Goal: Task Accomplishment & Management: Use online tool/utility

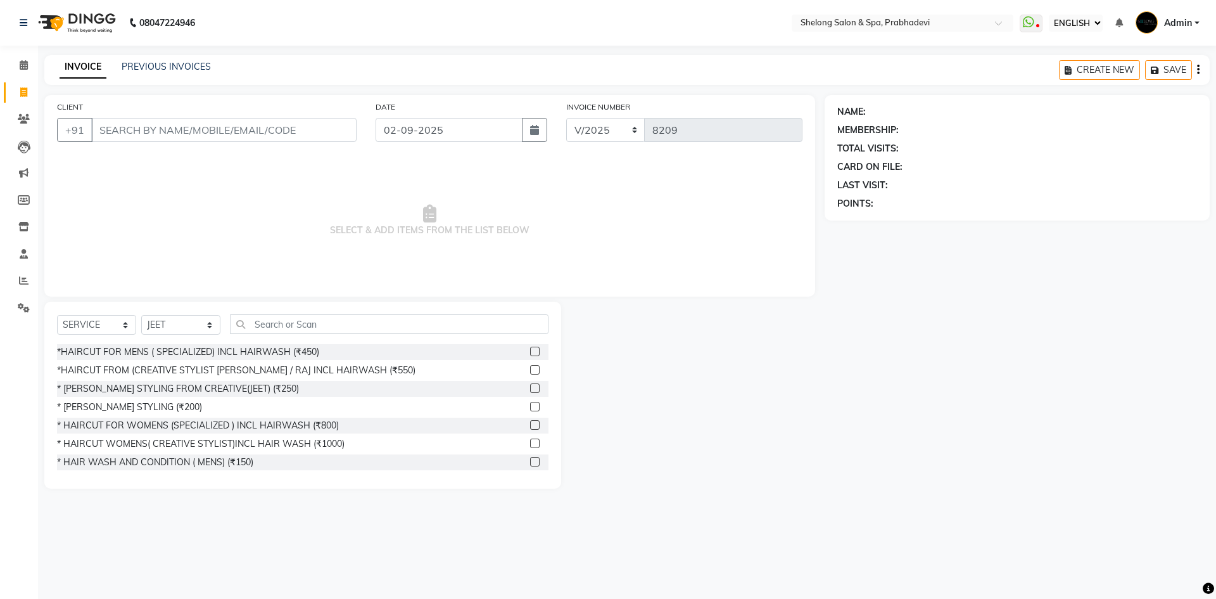
select select "ec"
select select "service"
select select "16092"
click at [24, 280] on icon at bounding box center [24, 281] width 10 height 10
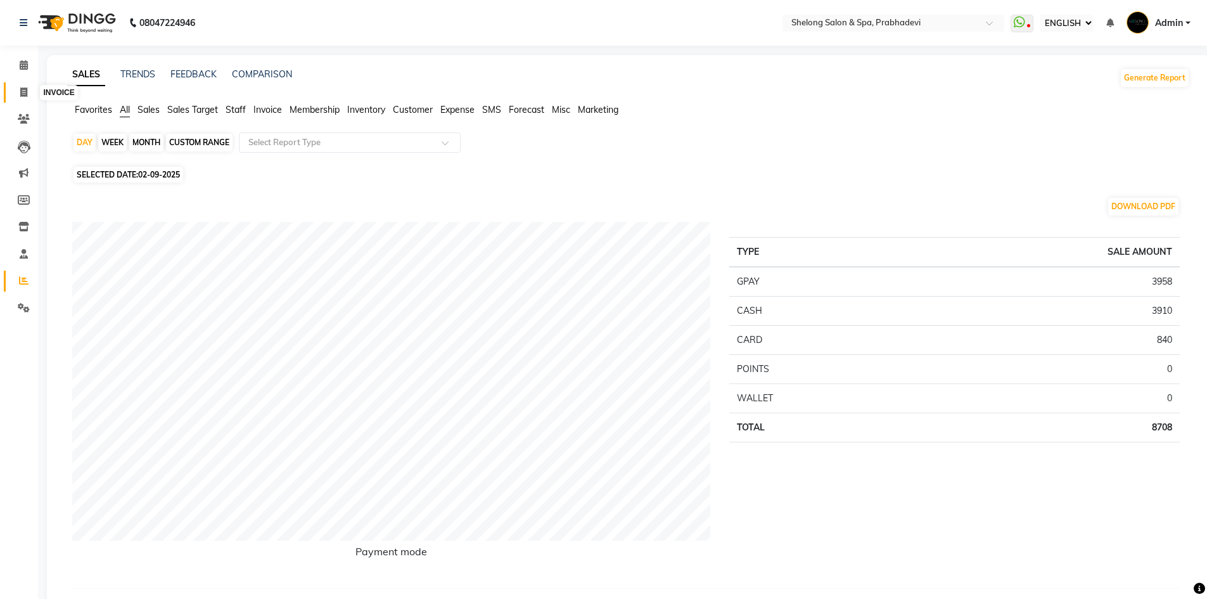
click at [22, 91] on icon at bounding box center [23, 92] width 7 height 10
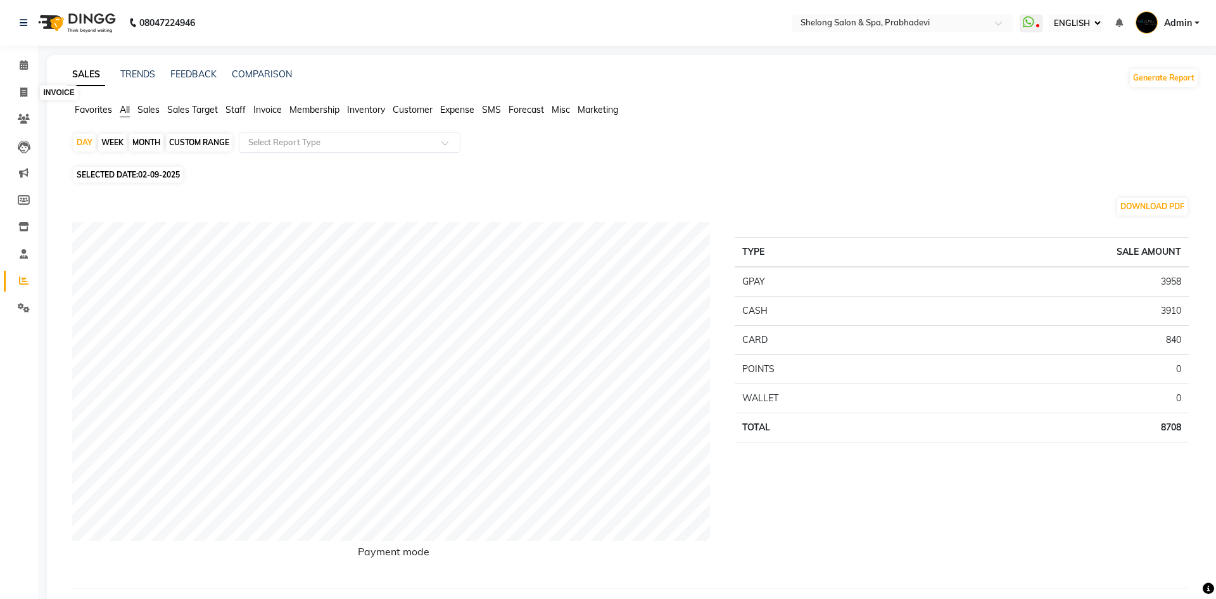
select select "service"
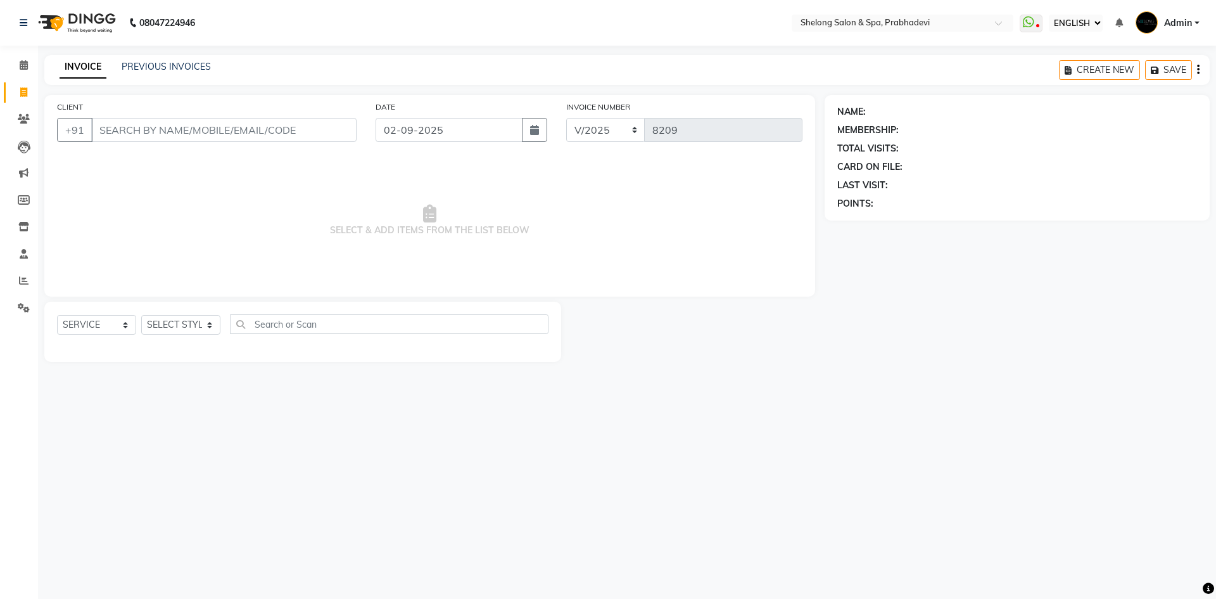
select select "16092"
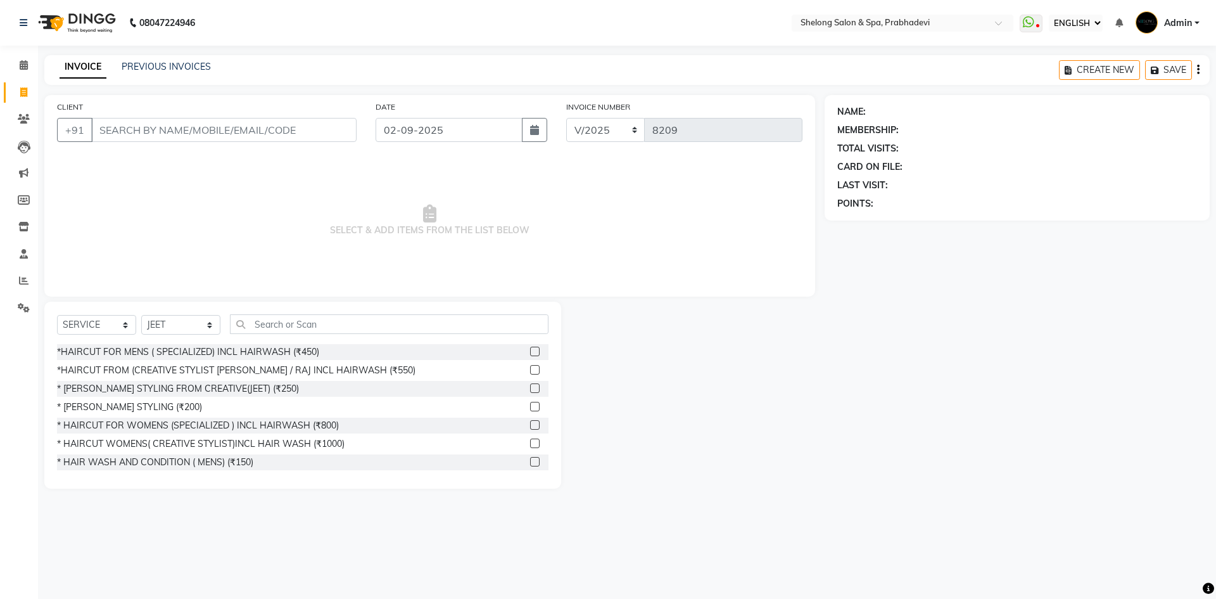
click at [130, 127] on input "CLIENT" at bounding box center [223, 130] width 265 height 24
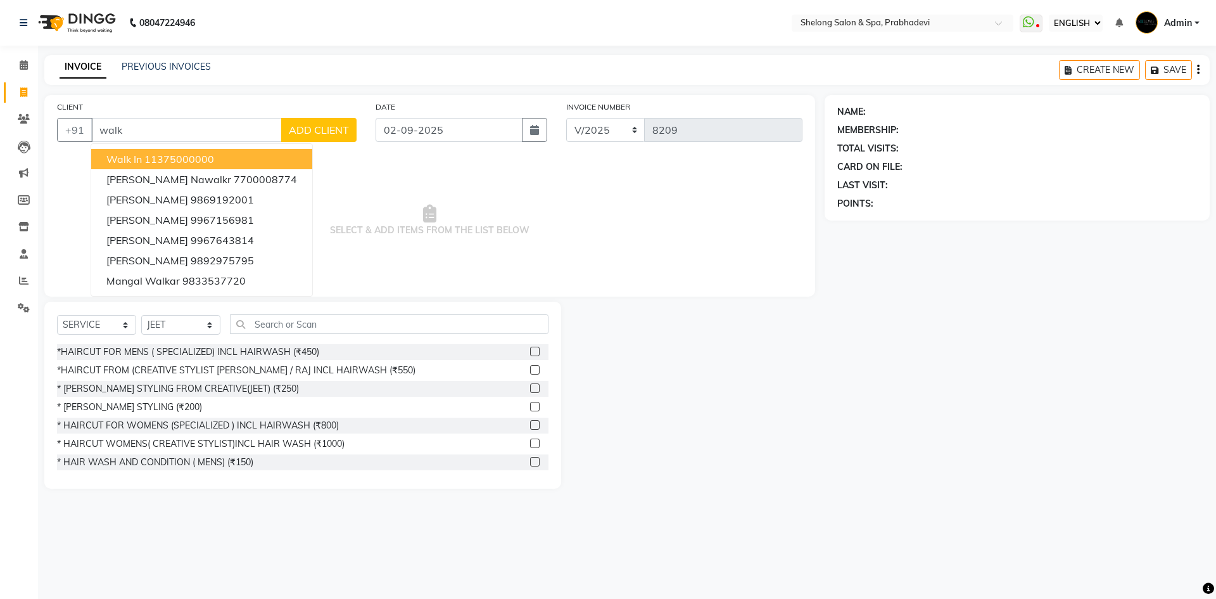
click at [205, 153] on ngb-highlight "11375000000" at bounding box center [179, 159] width 70 height 13
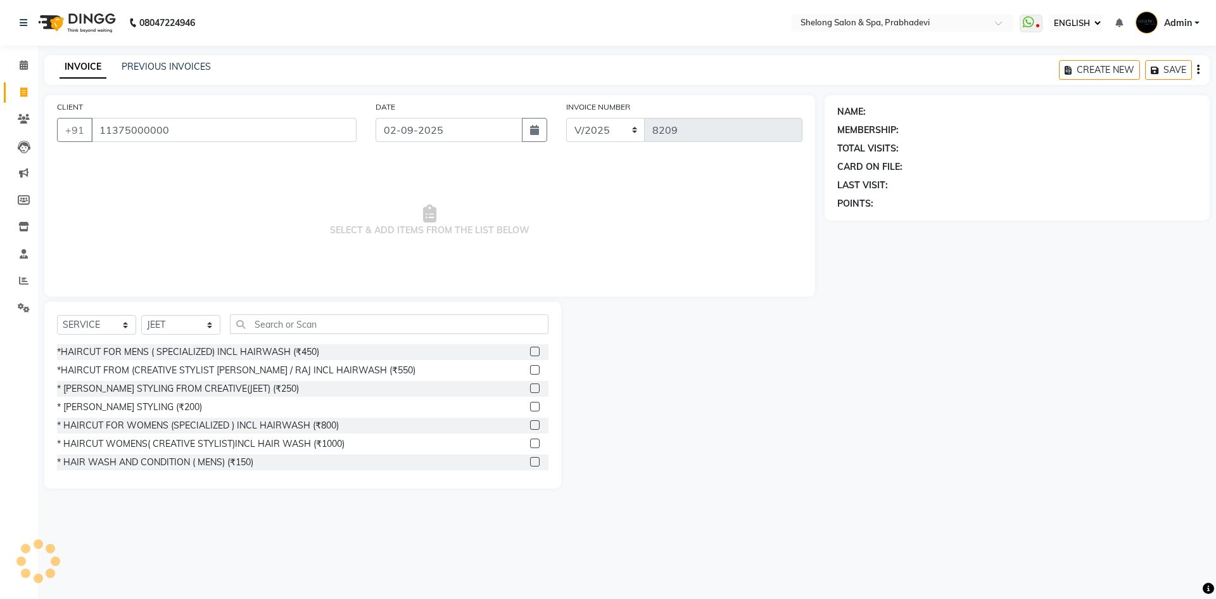
type input "11375000000"
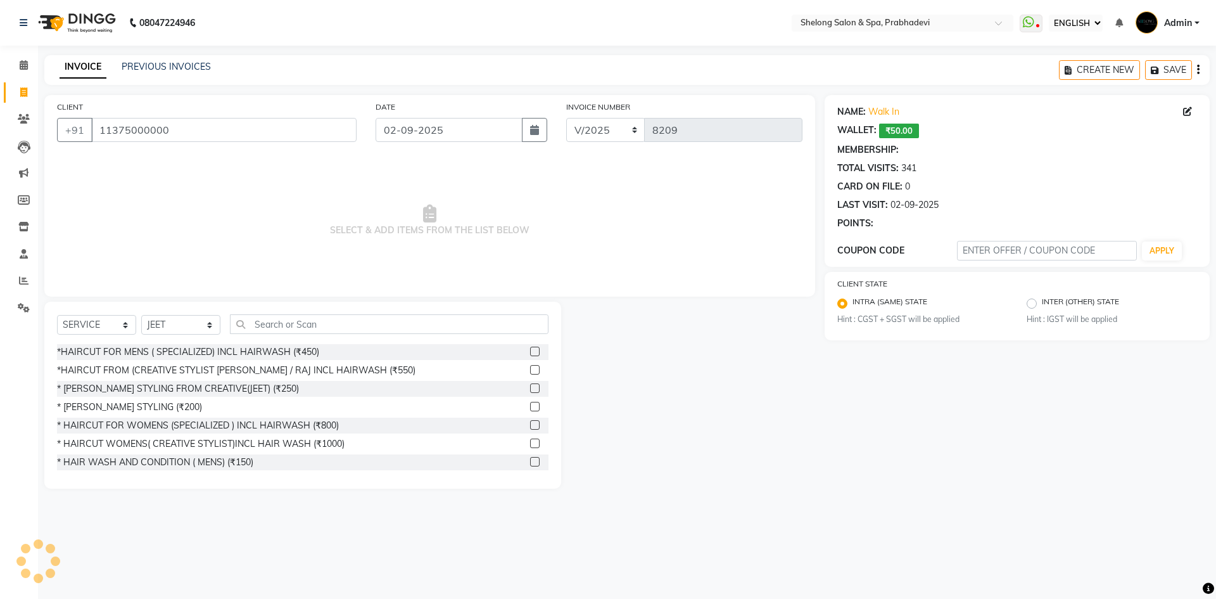
select select "1: Object"
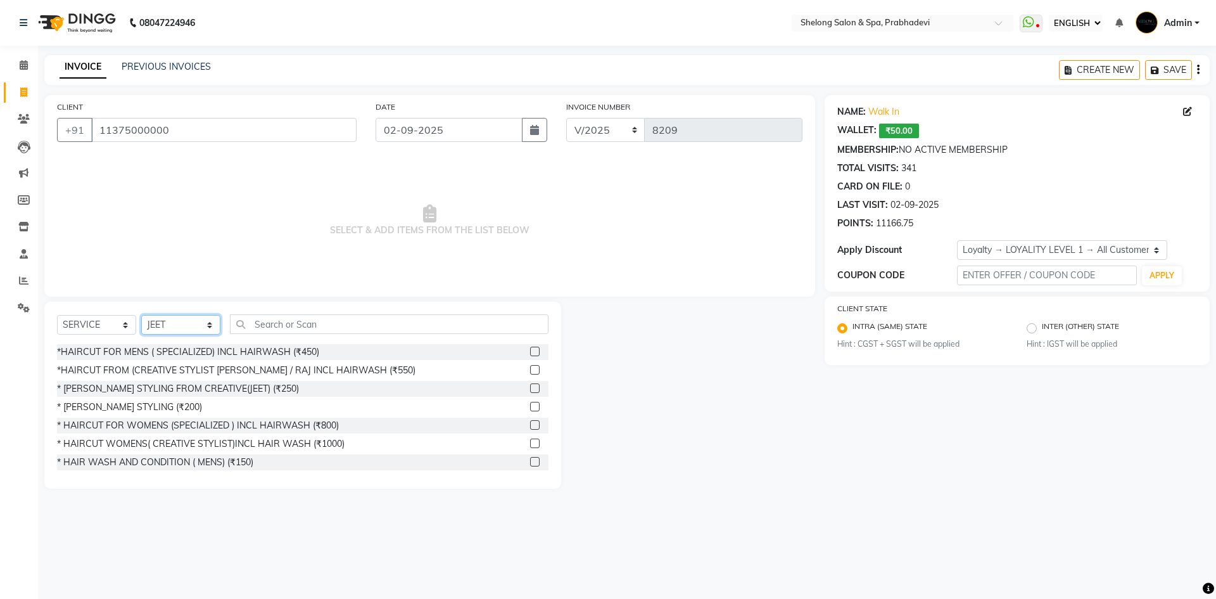
click at [208, 327] on select "SELECT STYLIST ( [PERSON_NAME] ) ( [PERSON_NAME] ) [PERSON_NAME] fojdur [PERSON…" at bounding box center [180, 325] width 79 height 20
select select "24970"
click at [141, 315] on select "SELECT STYLIST ( [PERSON_NAME] ) ( [PERSON_NAME] ) [PERSON_NAME] fojdur [PERSON…" at bounding box center [180, 325] width 79 height 20
click at [321, 349] on div "*HAIRCUT FOR MENS ( SPECIALIZED) INCL HAIRWASH (₹450)" at bounding box center [303, 352] width 492 height 16
click at [530, 354] on label at bounding box center [535, 351] width 10 height 10
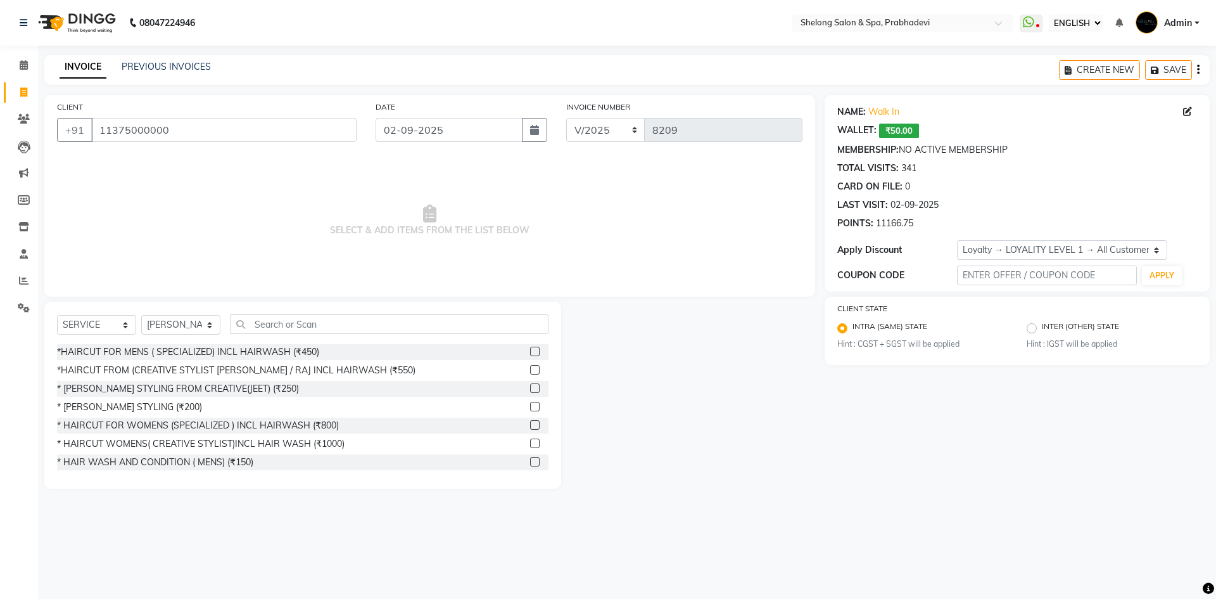
click at [530, 354] on input "checkbox" at bounding box center [534, 352] width 8 height 8
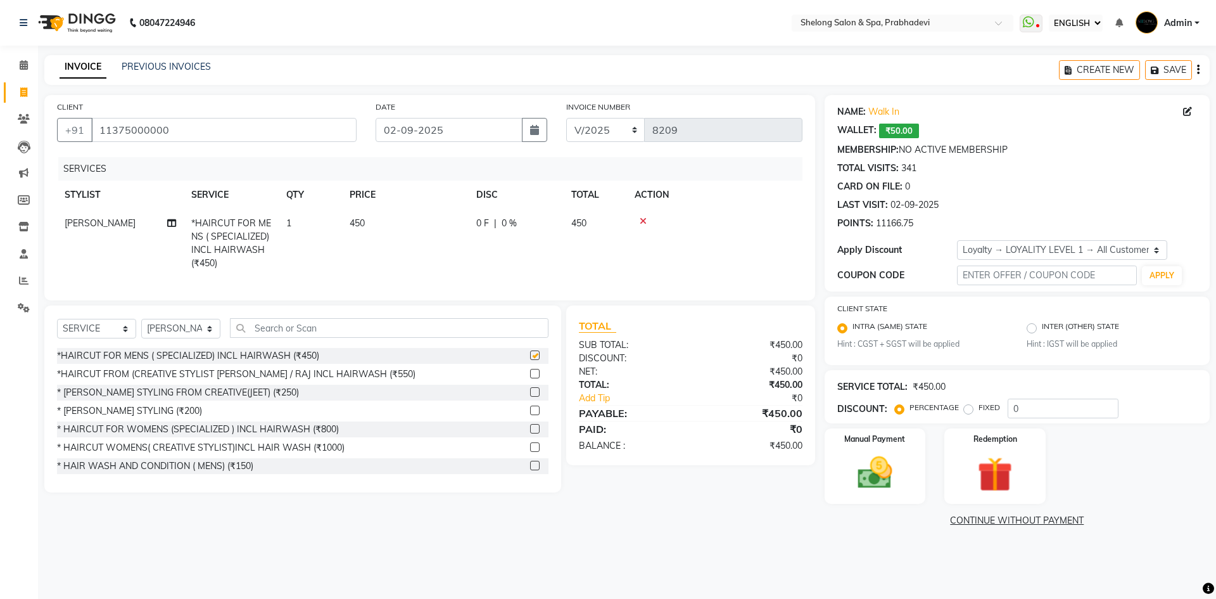
checkbox input "false"
click at [886, 455] on img at bounding box center [875, 473] width 59 height 42
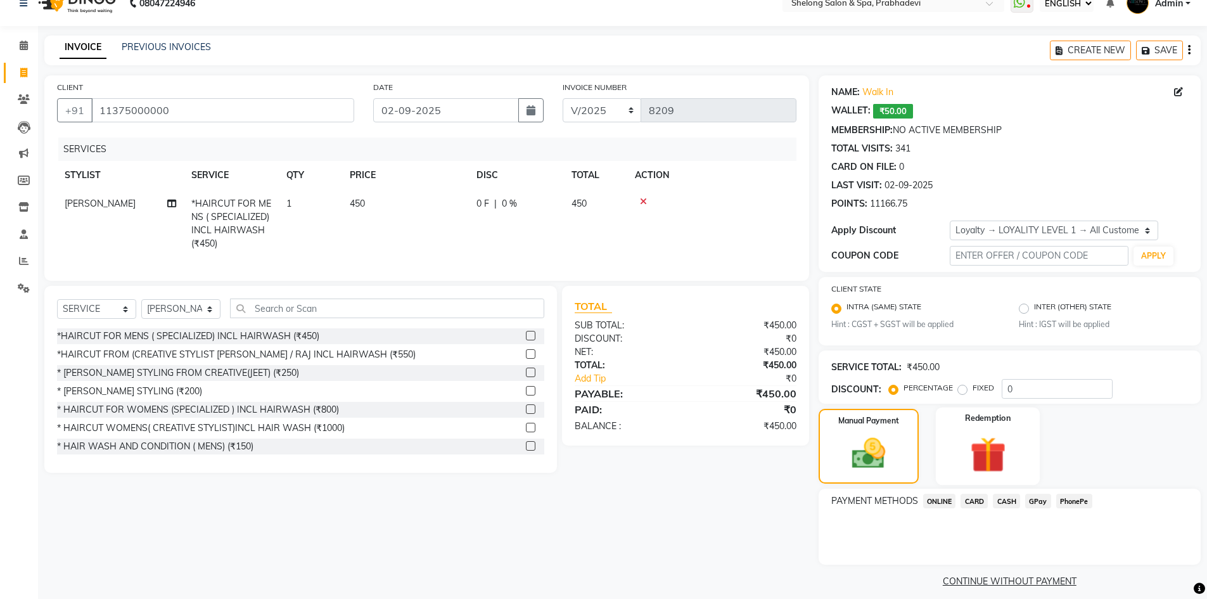
scroll to position [30, 0]
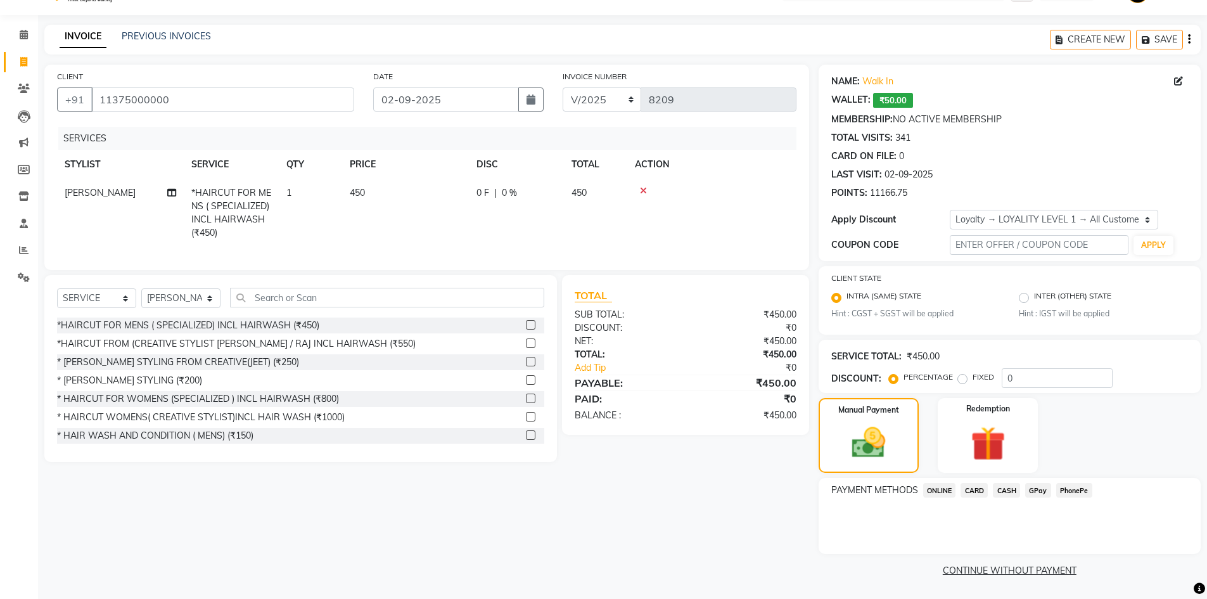
click at [1041, 486] on span "GPay" at bounding box center [1038, 490] width 26 height 15
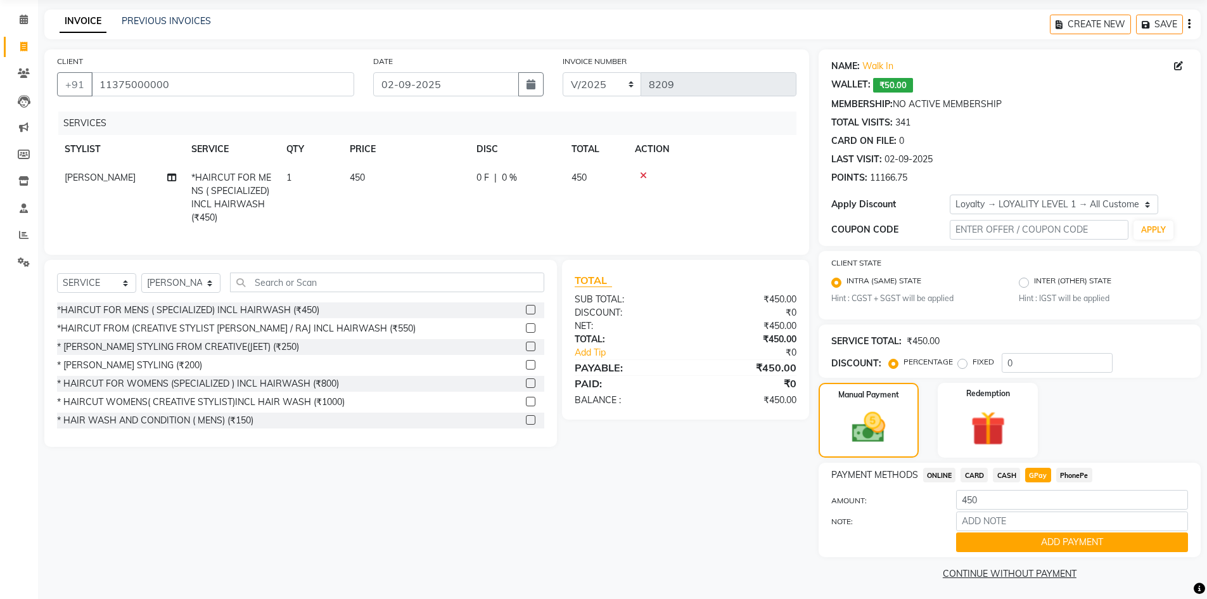
scroll to position [49, 0]
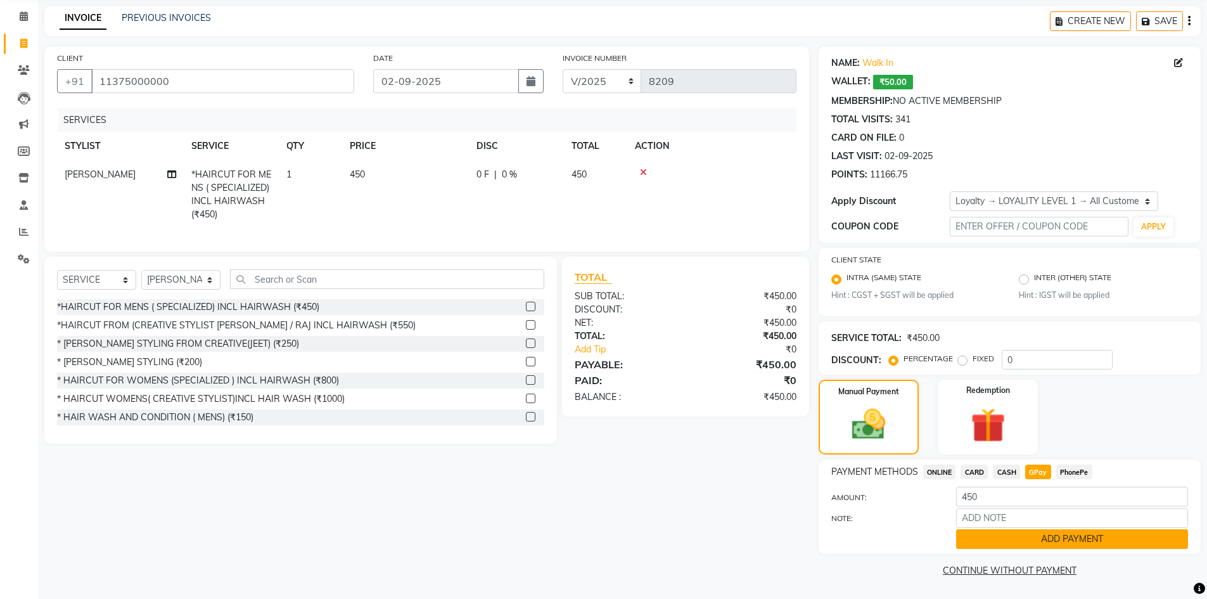
click at [1086, 537] on button "ADD PAYMENT" at bounding box center [1072, 539] width 232 height 20
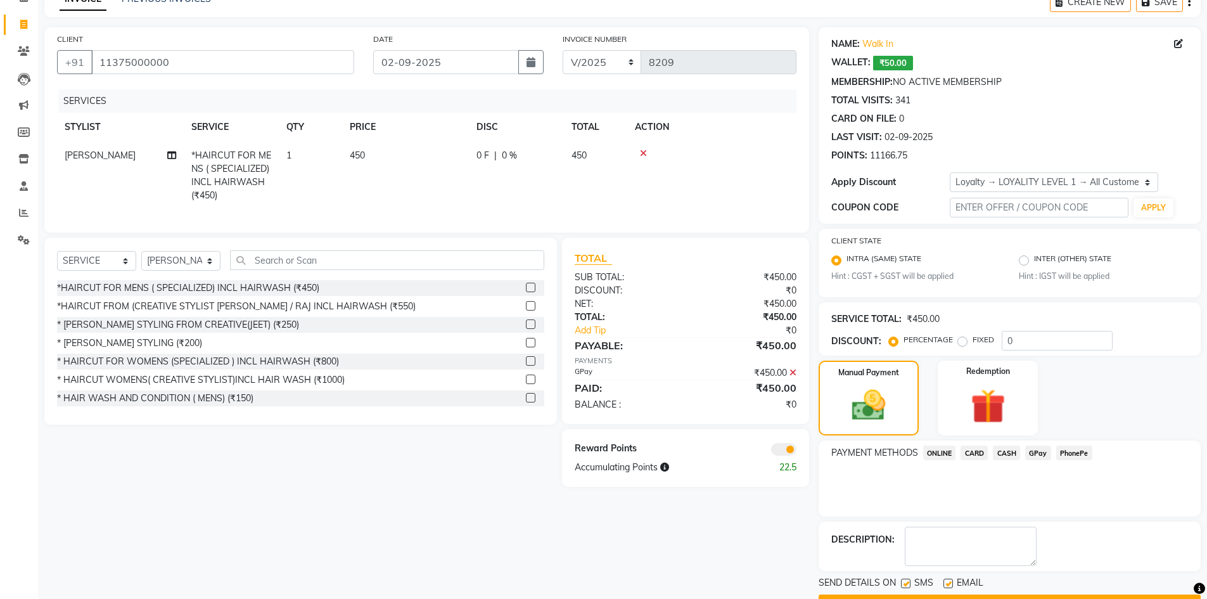
scroll to position [102, 0]
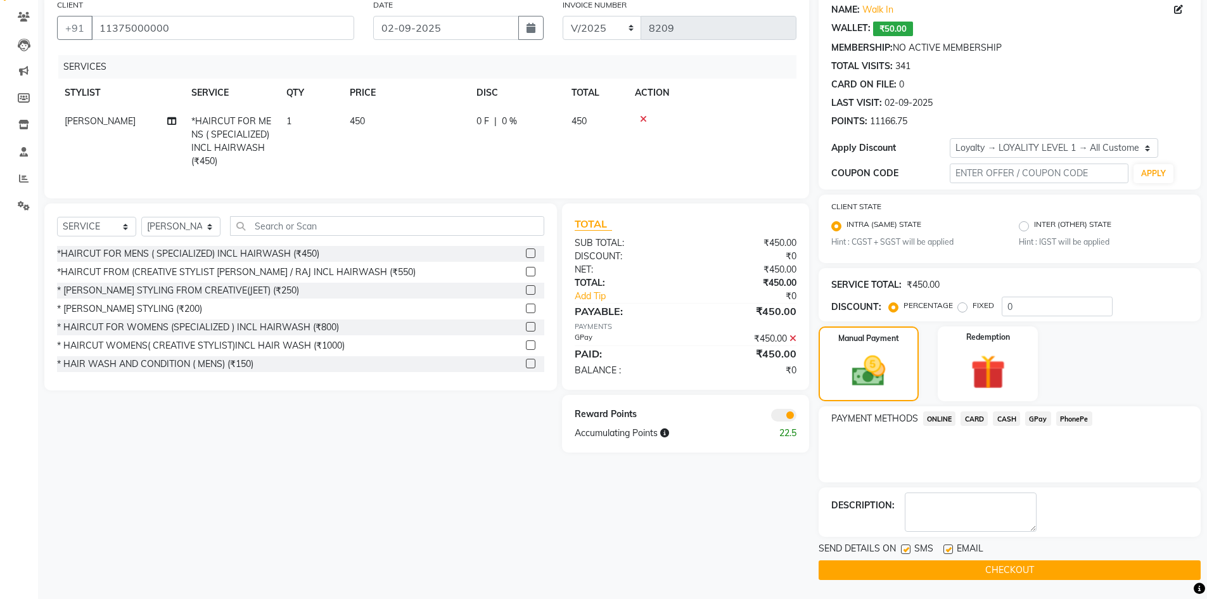
click at [789, 421] on span at bounding box center [783, 415] width 25 height 13
click at [796, 417] on input "checkbox" at bounding box center [796, 417] width 0 height 0
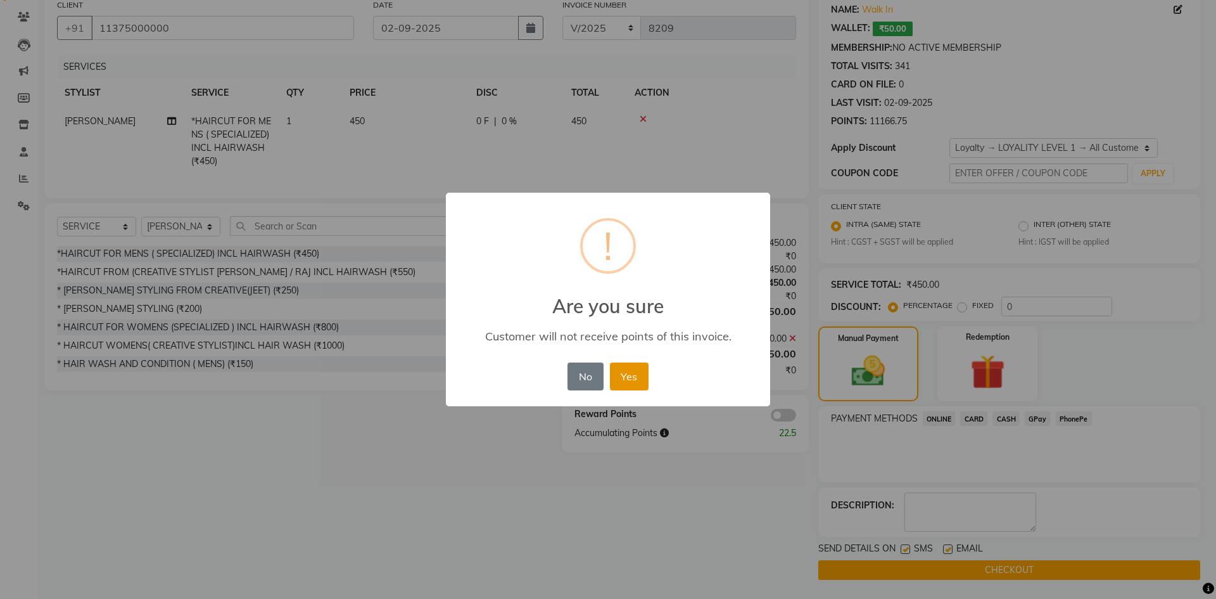
click at [630, 372] on button "Yes" at bounding box center [629, 376] width 39 height 28
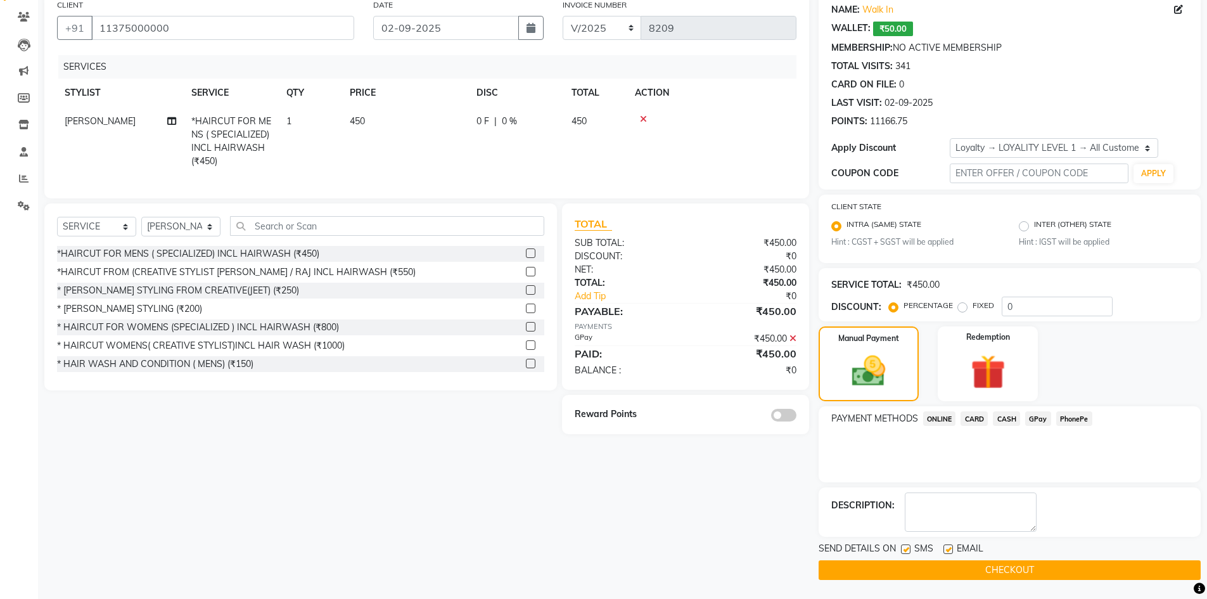
click at [991, 569] on button "CHECKOUT" at bounding box center [1009, 570] width 382 height 20
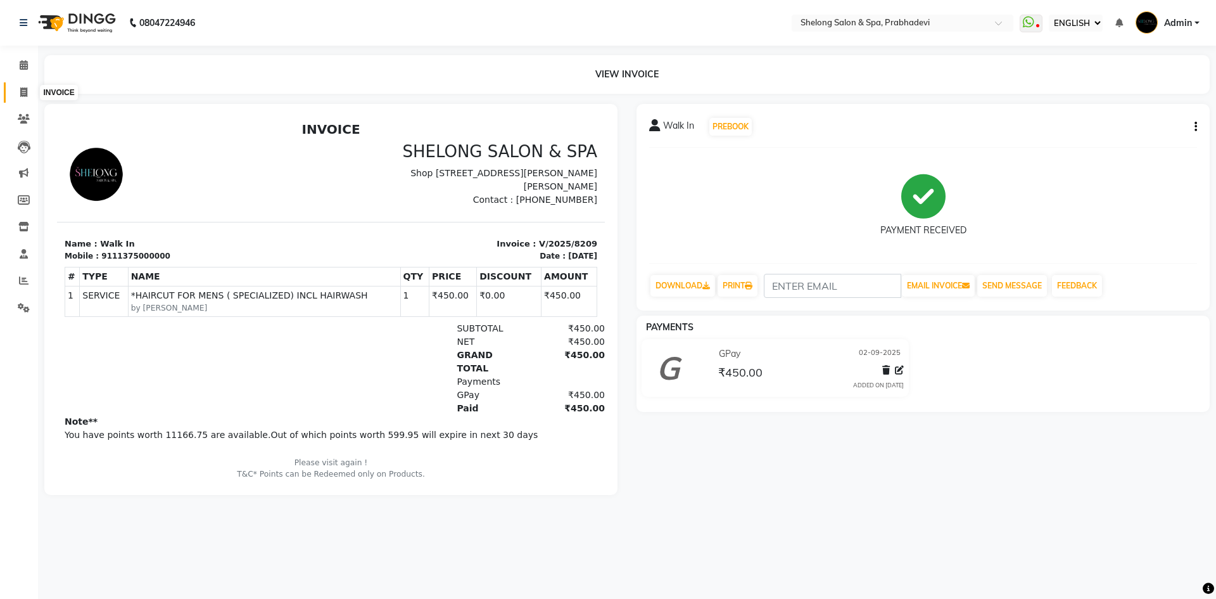
click at [23, 89] on icon at bounding box center [23, 92] width 7 height 10
select select "service"
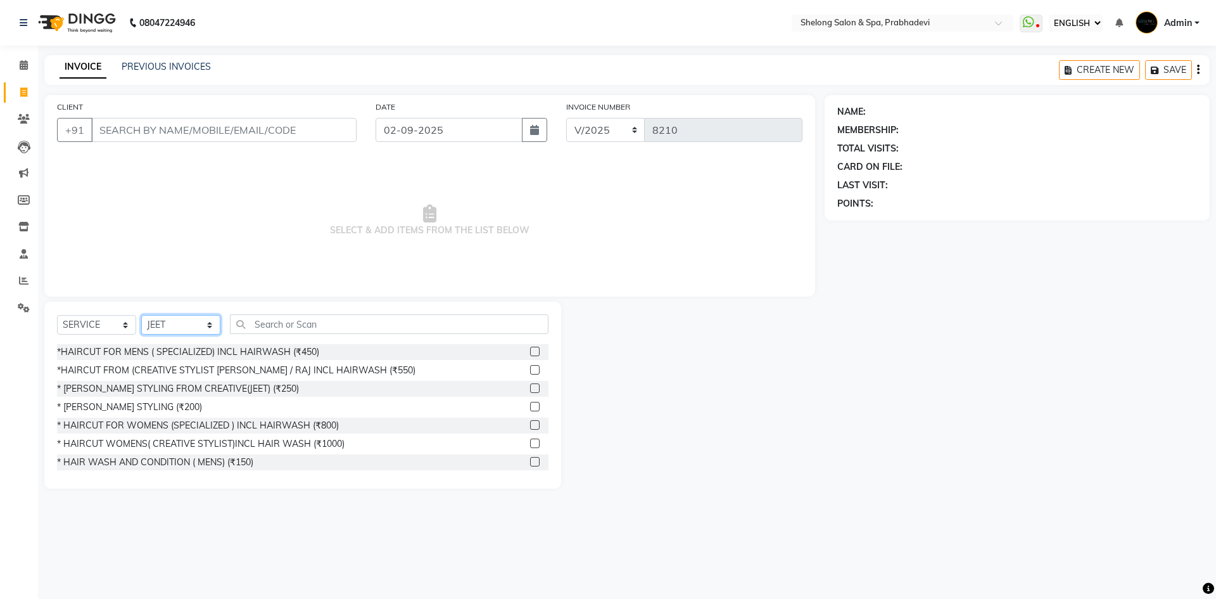
click at [201, 324] on select "SELECT STYLIST ( [PERSON_NAME] ) ( [PERSON_NAME] ) [PERSON_NAME] fojdur [PERSON…" at bounding box center [180, 325] width 79 height 20
select select "24970"
click at [141, 315] on select "SELECT STYLIST ( [PERSON_NAME] ) ( [PERSON_NAME] ) [PERSON_NAME] fojdur [PERSON…" at bounding box center [180, 325] width 79 height 20
click at [240, 352] on div "*HAIRCUT FOR MENS ( SPECIALIZED) INCL HAIRWASH (₹450)" at bounding box center [188, 351] width 262 height 13
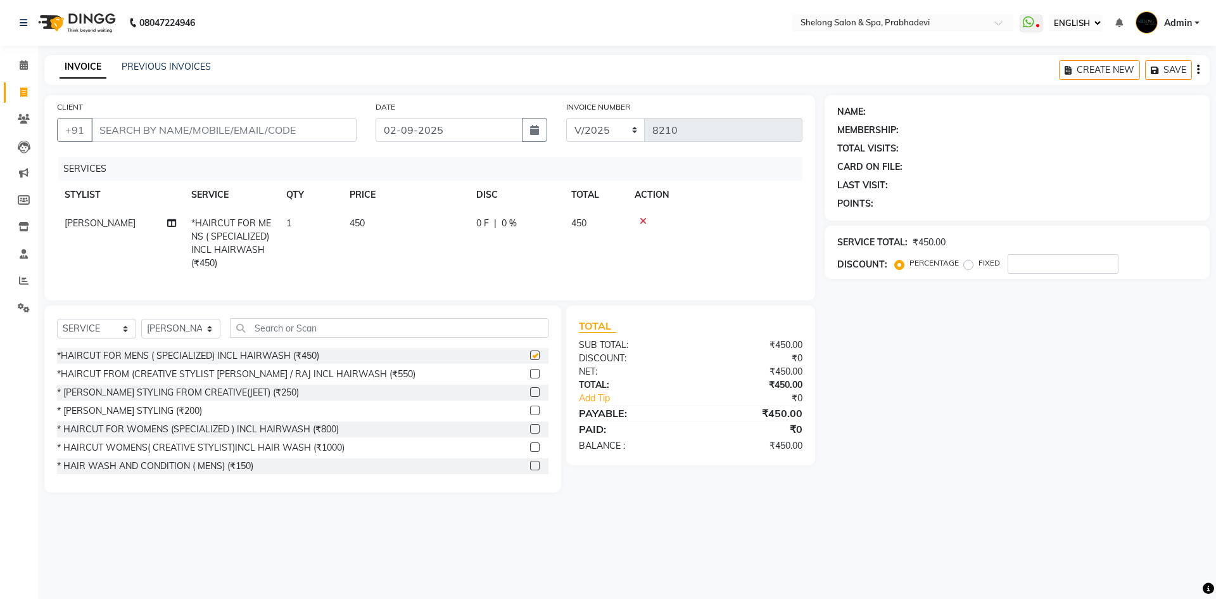
checkbox input "false"
click at [227, 126] on input "CLIENT" at bounding box center [223, 130] width 265 height 24
type input "8"
type input "0"
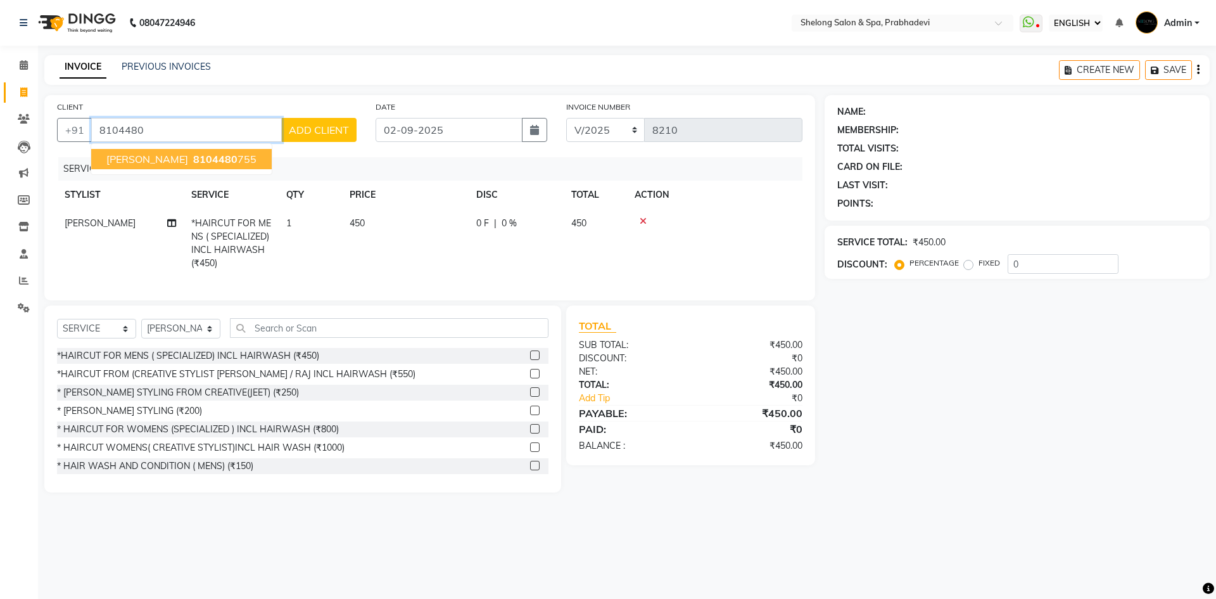
click at [229, 154] on span "8104480" at bounding box center [215, 159] width 44 height 13
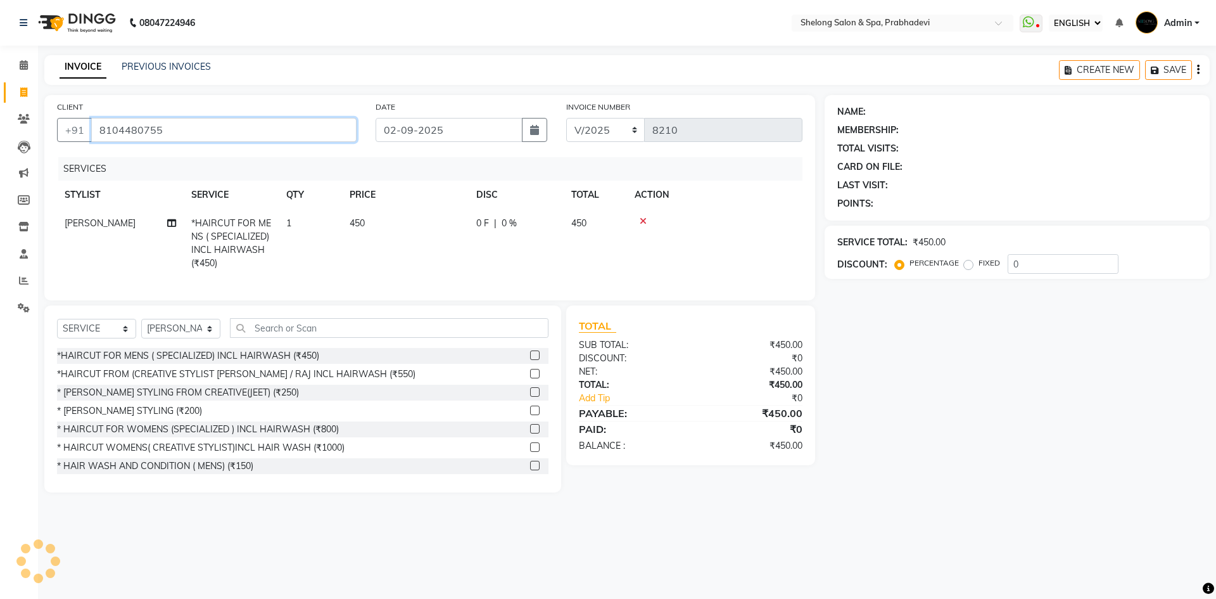
type input "8104480755"
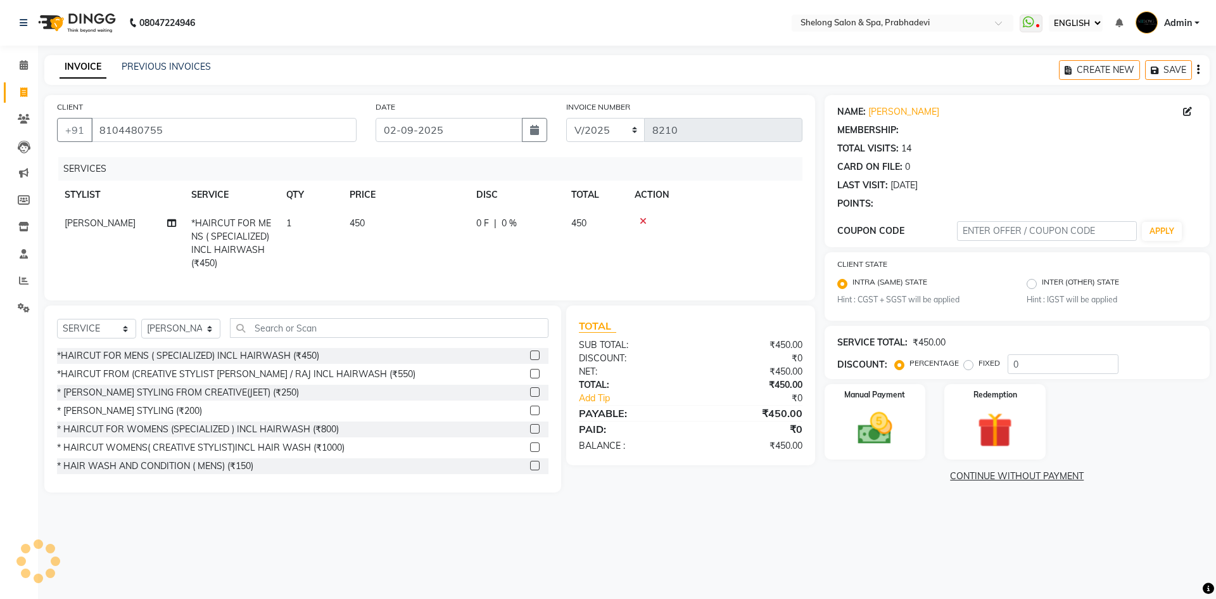
select select "1: Object"
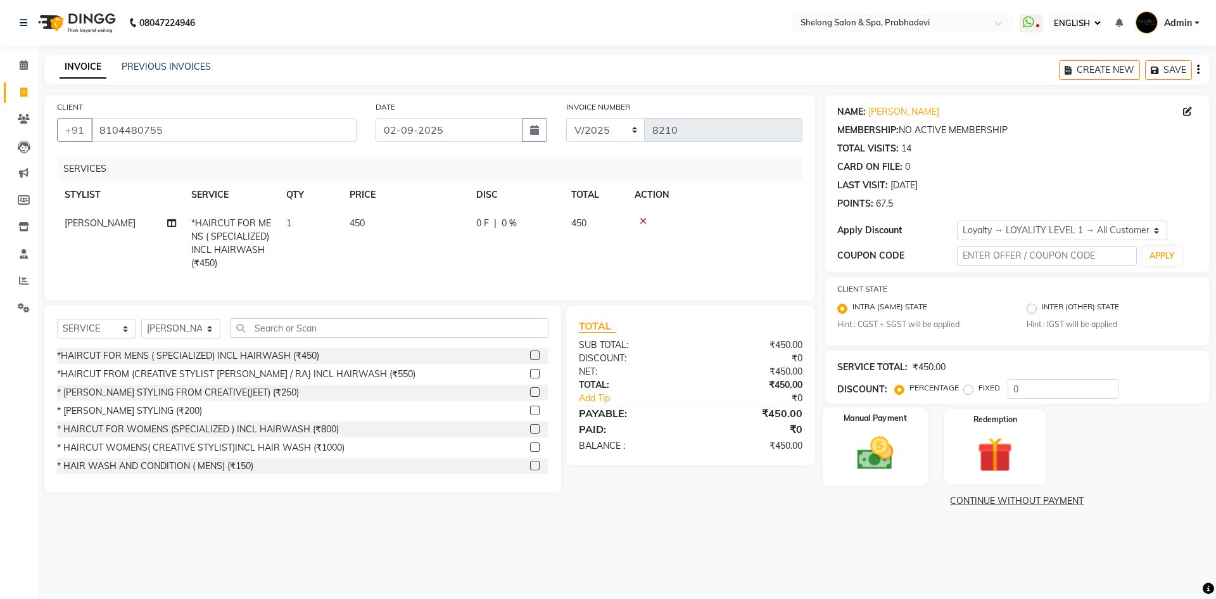
drag, startPoint x: 862, startPoint y: 440, endPoint x: 870, endPoint y: 442, distance: 8.5
click at [863, 440] on img at bounding box center [875, 454] width 59 height 42
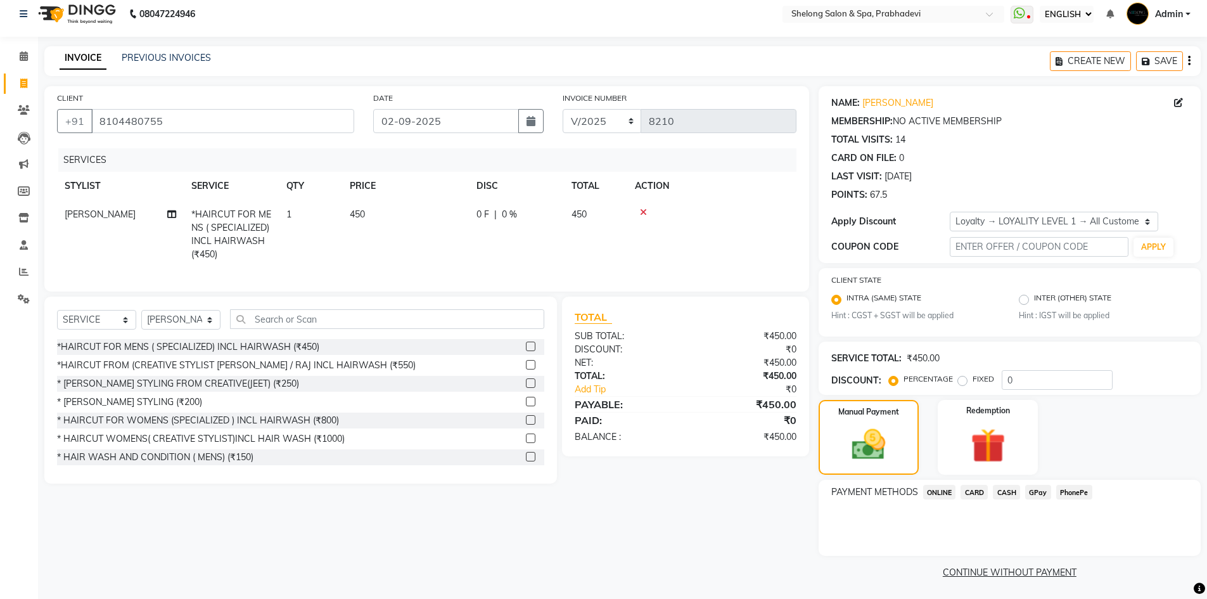
scroll to position [11, 0]
click at [1005, 488] on span "CASH" at bounding box center [1006, 490] width 27 height 15
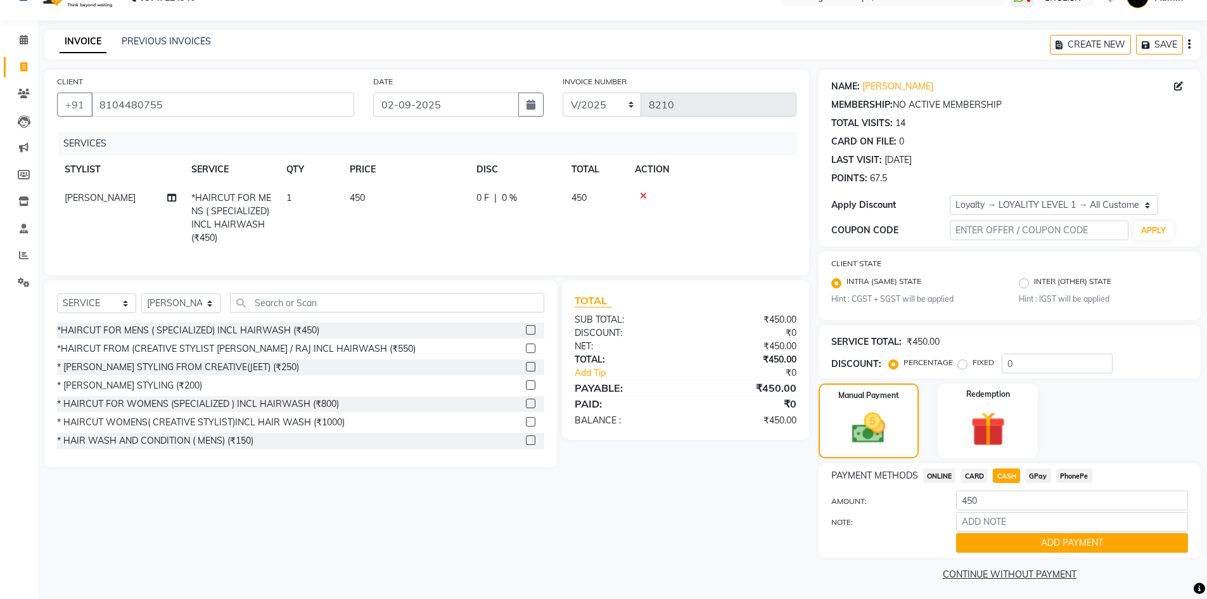
scroll to position [29, 0]
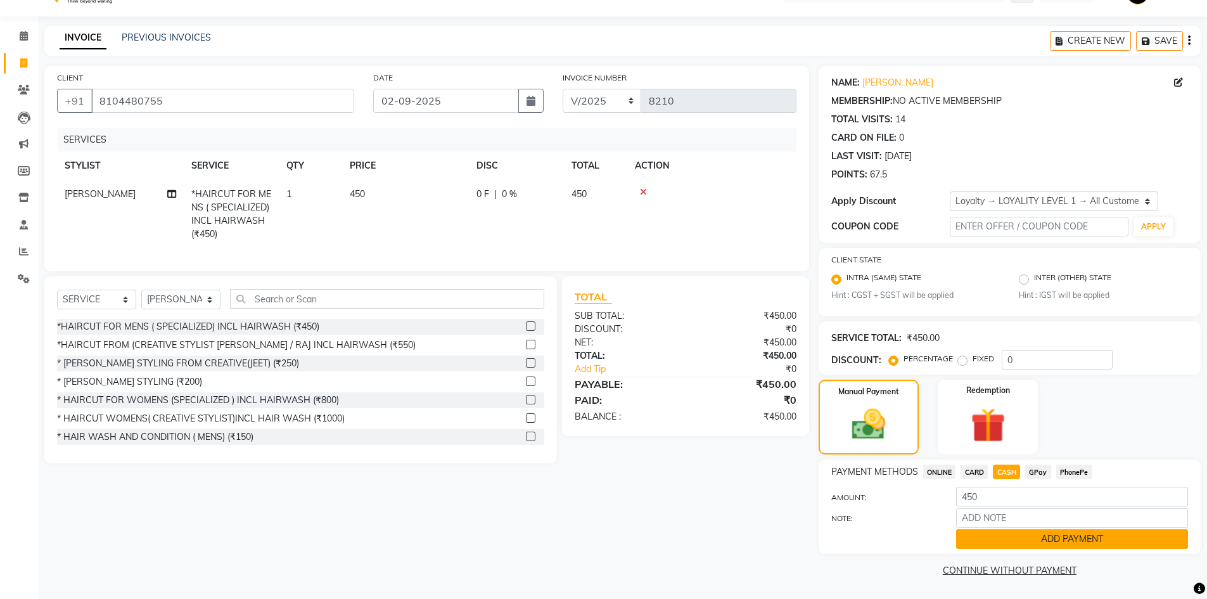
click at [1091, 540] on button "ADD PAYMENT" at bounding box center [1072, 539] width 232 height 20
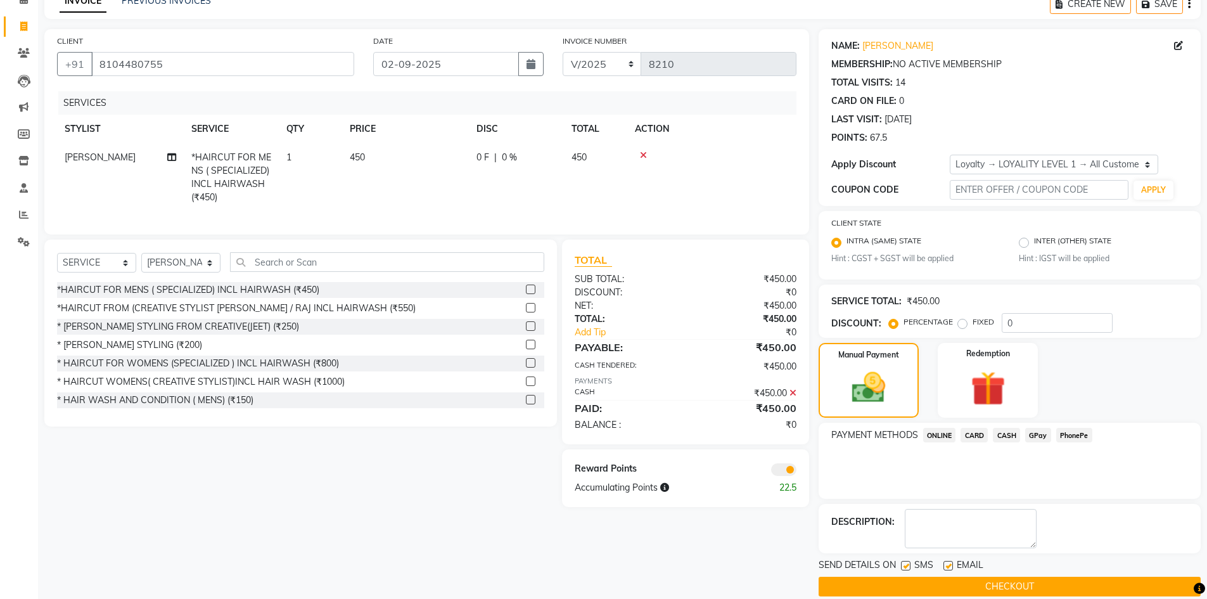
scroll to position [82, 0]
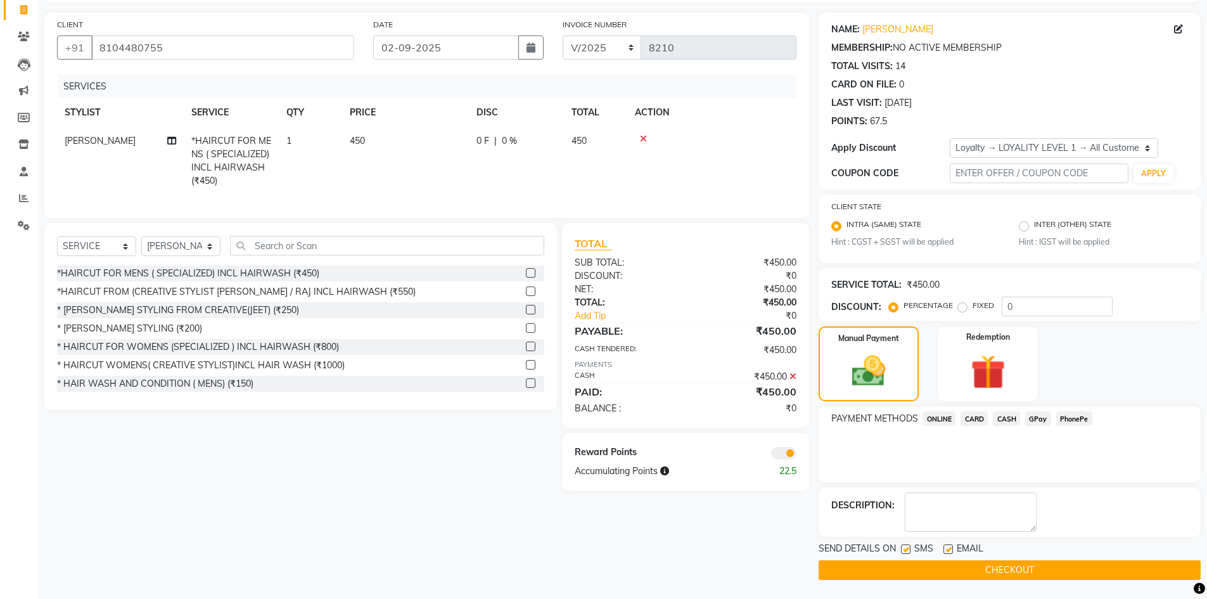
click at [1017, 570] on button "CHECKOUT" at bounding box center [1009, 570] width 382 height 20
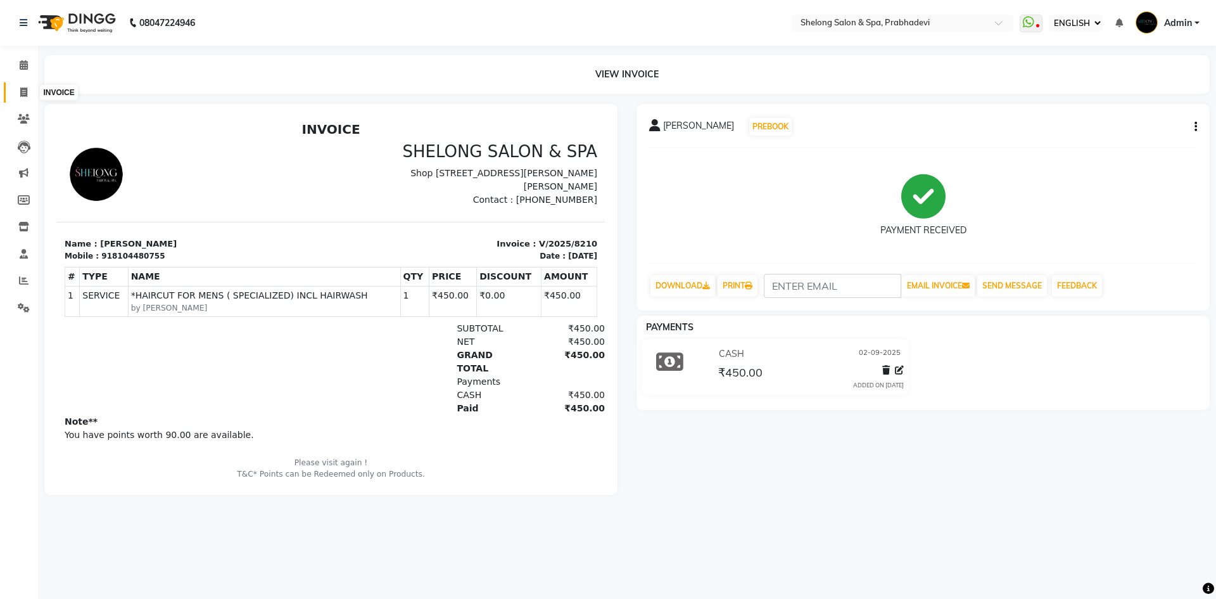
click at [23, 92] on icon at bounding box center [23, 92] width 7 height 10
select select "service"
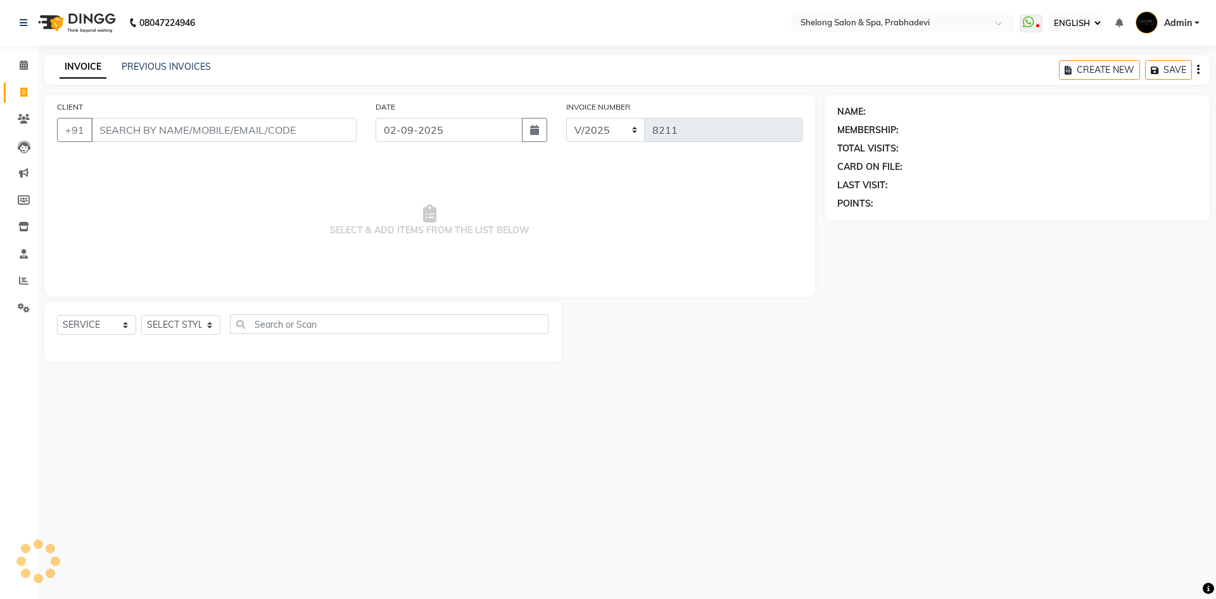
select select "16092"
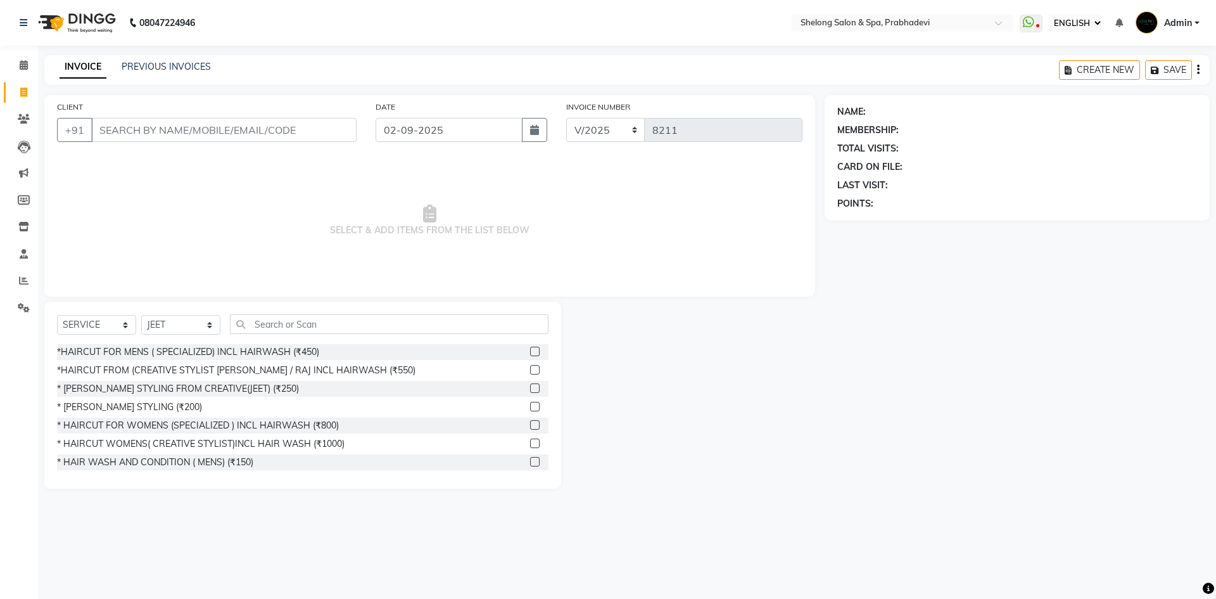
click at [212, 129] on input "CLIENT" at bounding box center [223, 130] width 265 height 24
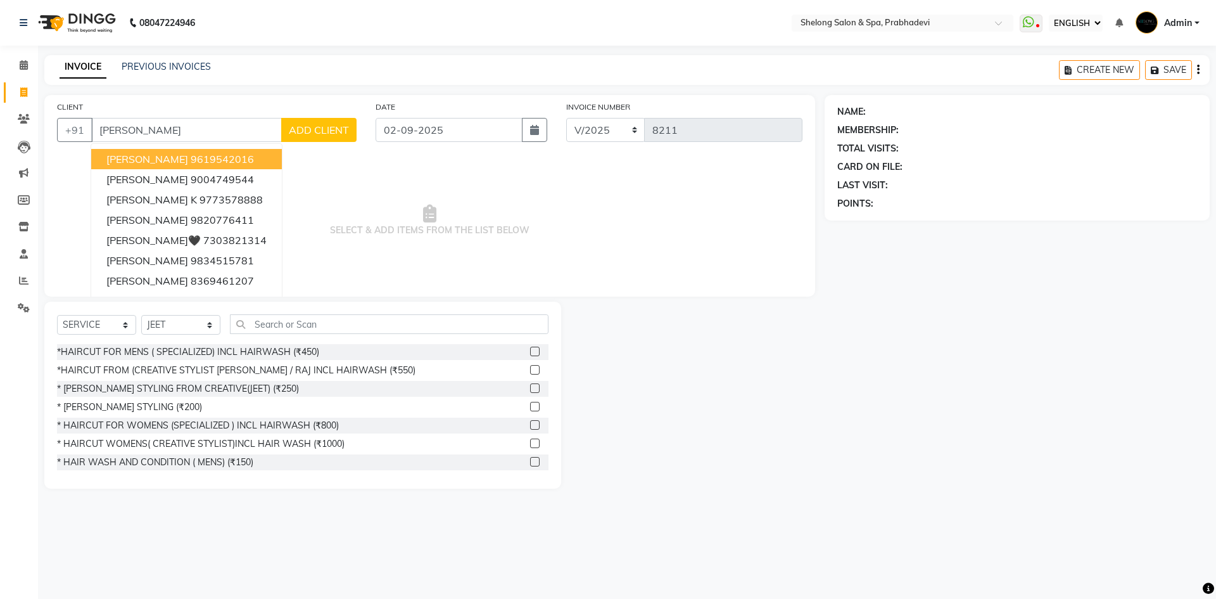
click at [206, 141] on input "[PERSON_NAME]" at bounding box center [186, 130] width 191 height 24
type input "h"
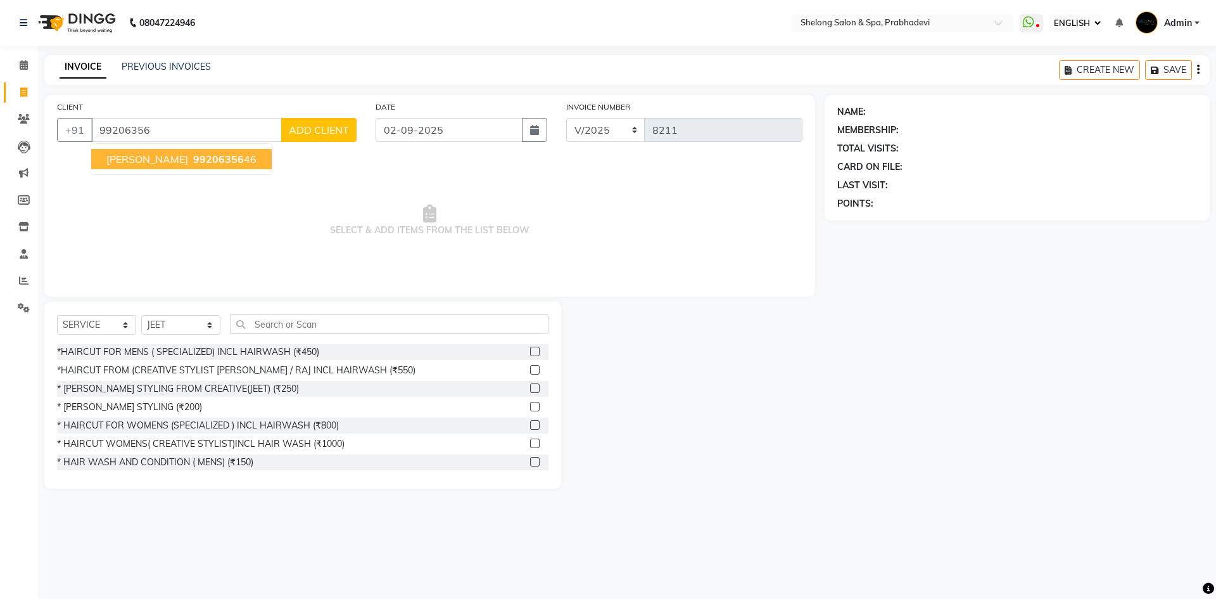
click at [193, 162] on span "99206356" at bounding box center [218, 159] width 51 height 13
type input "9920635646"
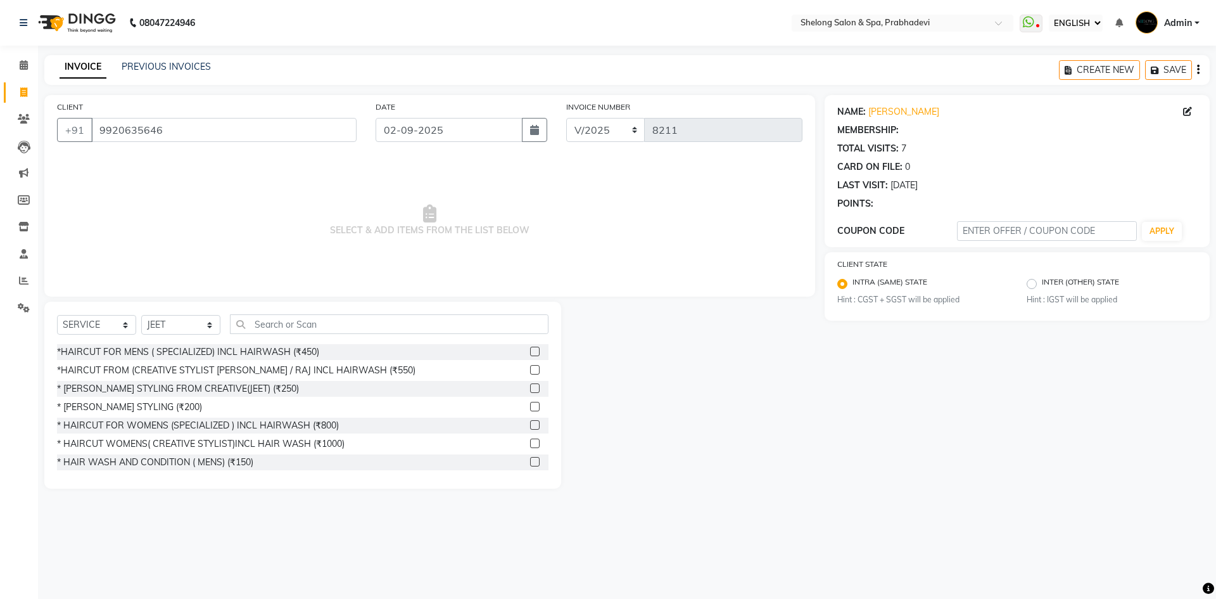
select select "1: Object"
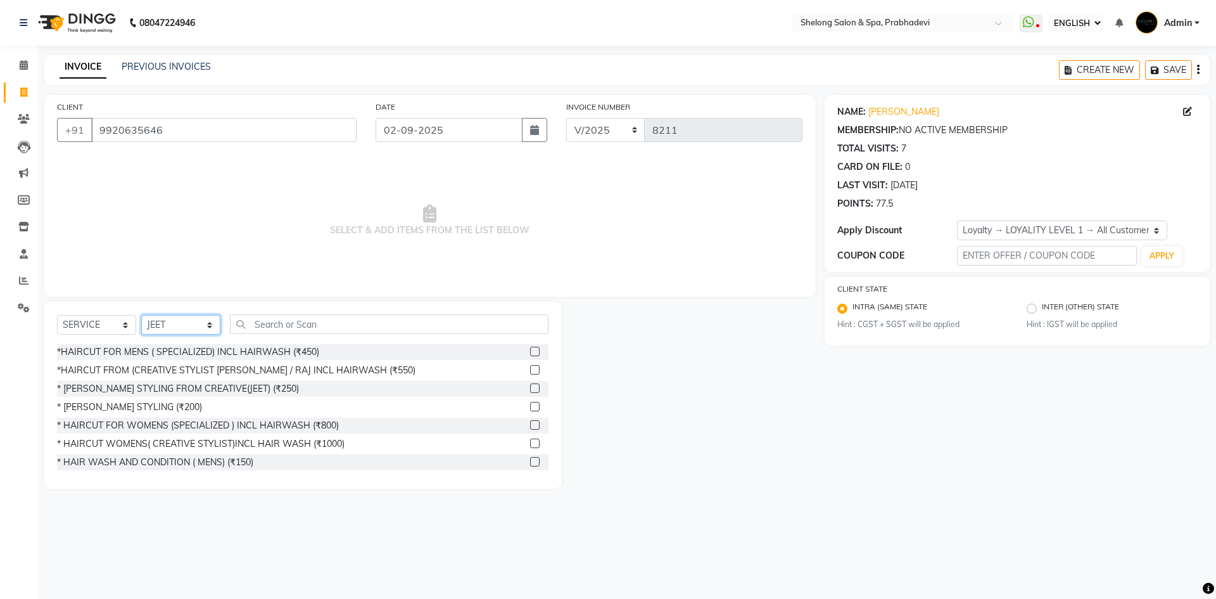
click at [206, 324] on select "SELECT STYLIST ( [PERSON_NAME] ) ( [PERSON_NAME] ) [PERSON_NAME] fojdur [PERSON…" at bounding box center [180, 325] width 79 height 20
select select "15649"
click at [141, 315] on select "SELECT STYLIST ( [PERSON_NAME] ) ( [PERSON_NAME] ) [PERSON_NAME] fojdur [PERSON…" at bounding box center [180, 325] width 79 height 20
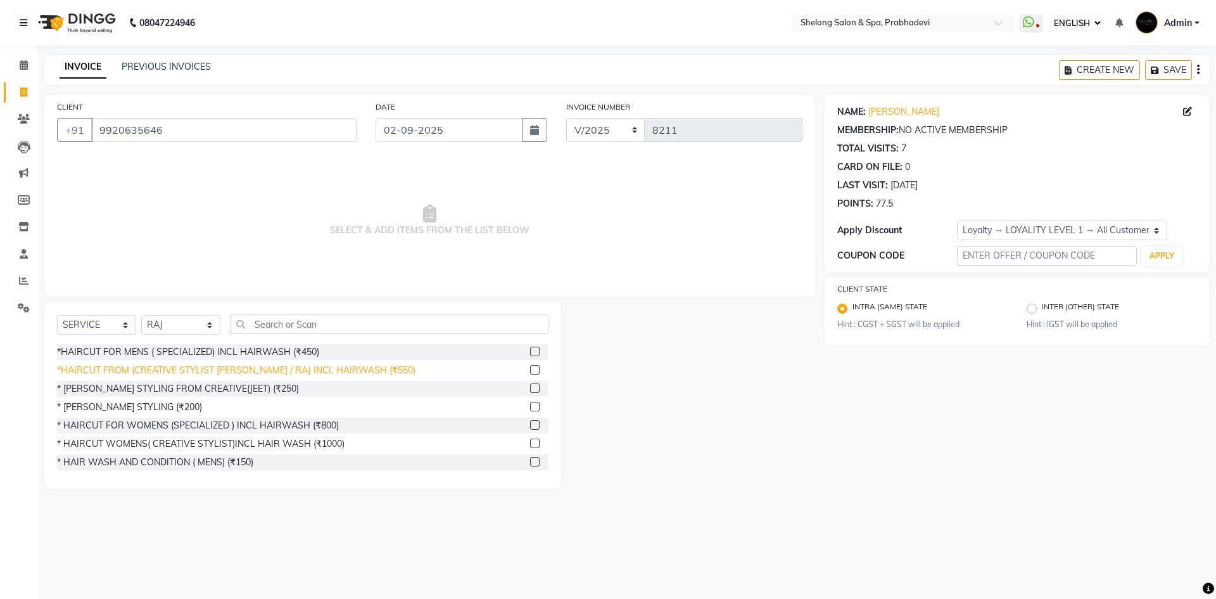
click at [343, 369] on div "*HAIRCUT FROM (CREATIVE STYLIST [PERSON_NAME] / RAJ INCL HAIRWASH (₹550)" at bounding box center [236, 370] width 359 height 13
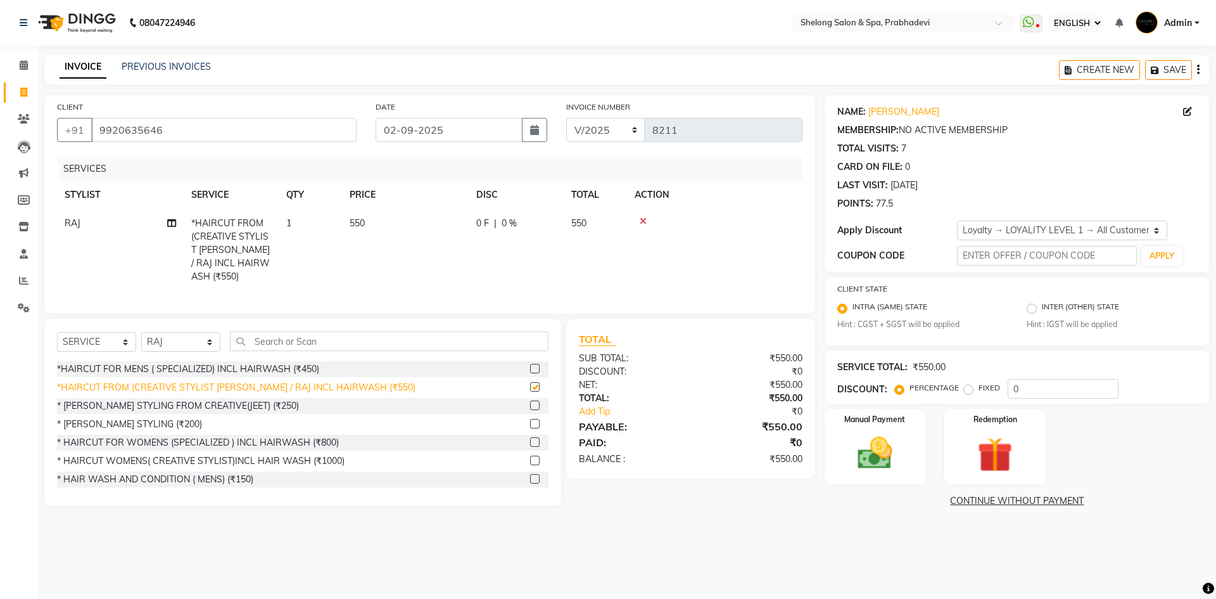
checkbox input "false"
click at [1029, 387] on input "0" at bounding box center [1063, 389] width 111 height 20
click at [979, 389] on label "FIXED" at bounding box center [990, 387] width 22 height 11
click at [967, 389] on input "FIXED" at bounding box center [971, 387] width 9 height 9
radio input "true"
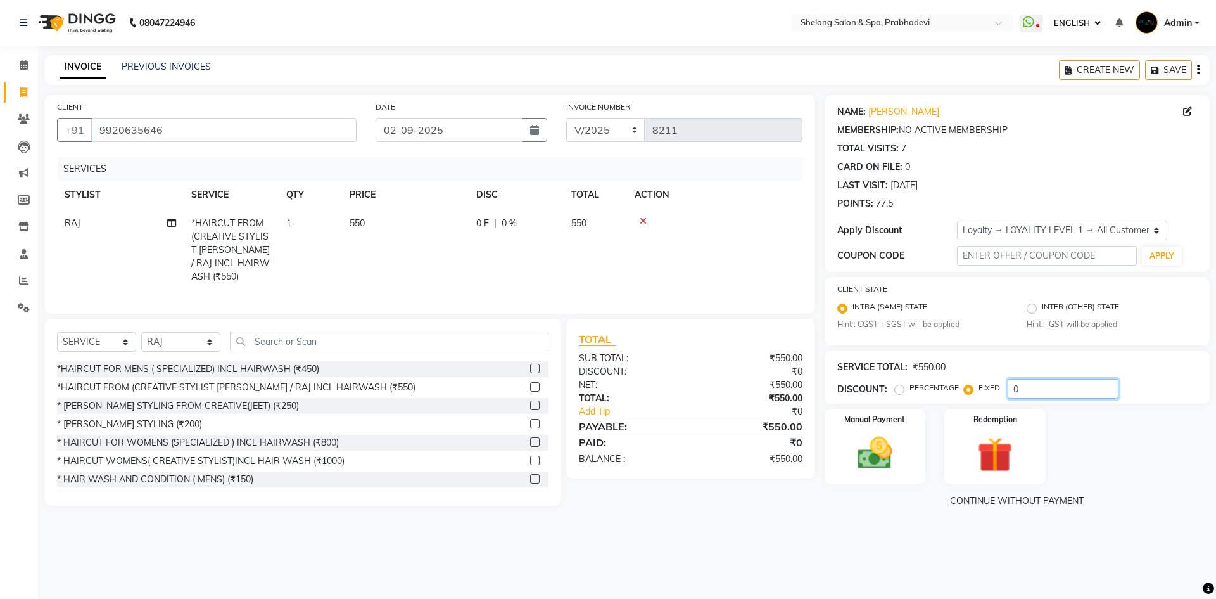
click at [1027, 388] on input "0" at bounding box center [1063, 389] width 111 height 20
type input "50"
click at [893, 453] on img at bounding box center [875, 454] width 59 height 42
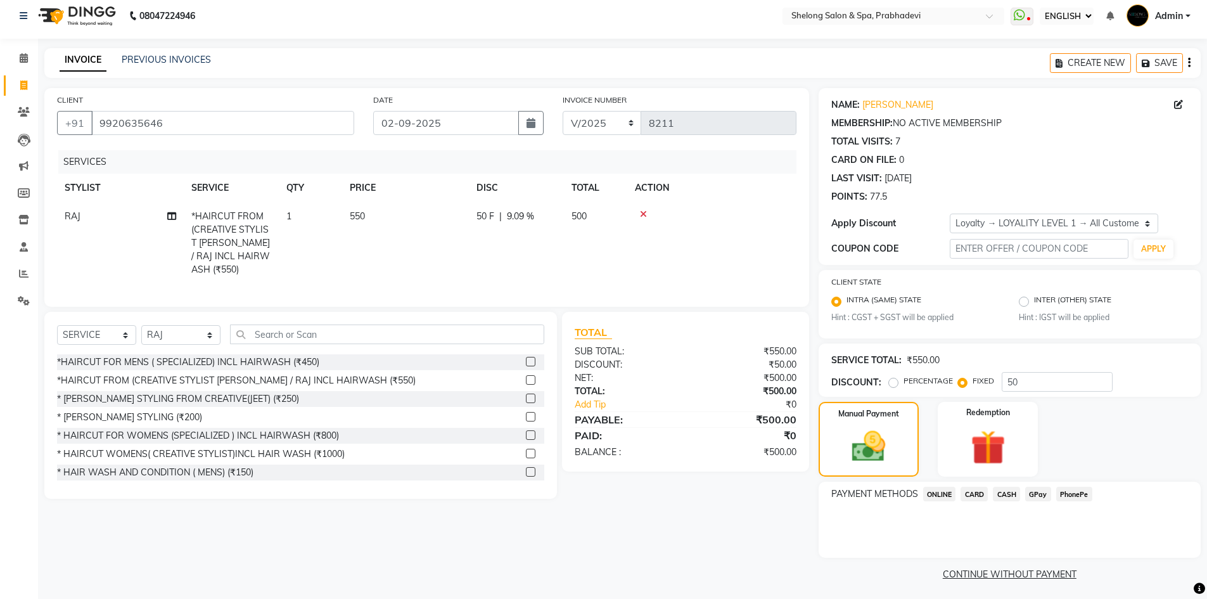
scroll to position [11, 0]
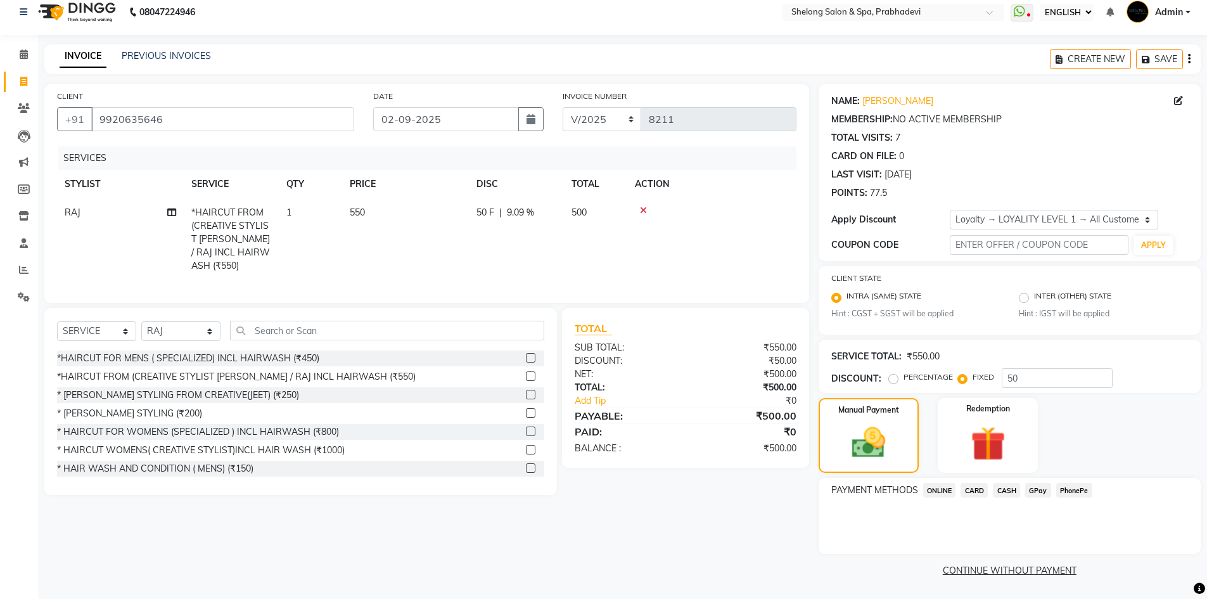
click at [1011, 491] on span "CASH" at bounding box center [1006, 490] width 27 height 15
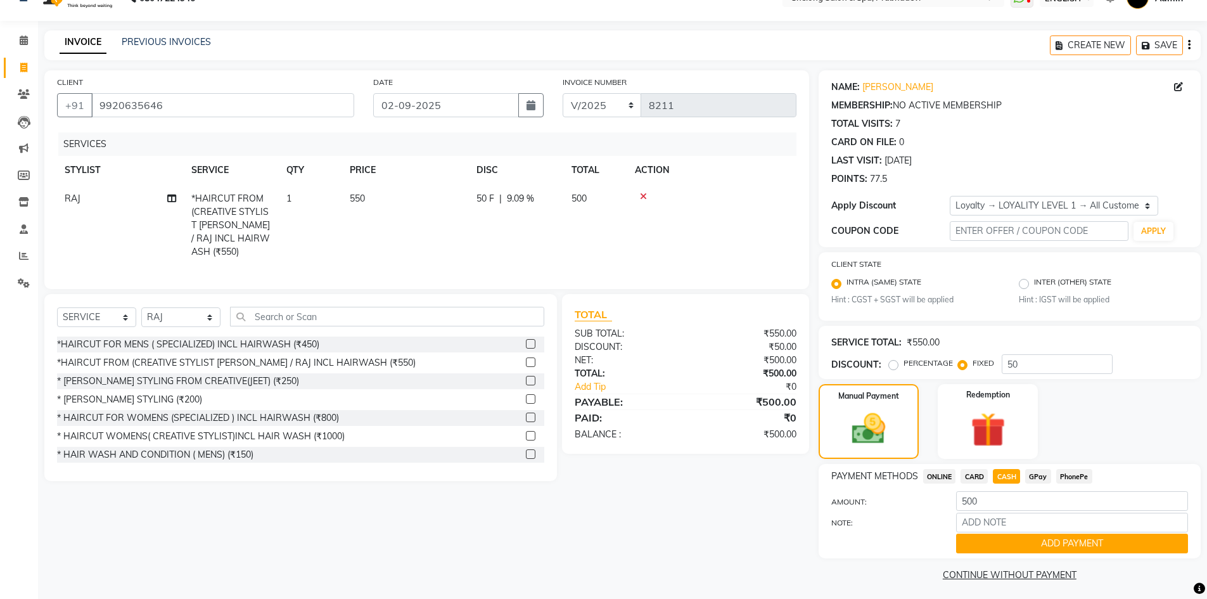
scroll to position [29, 0]
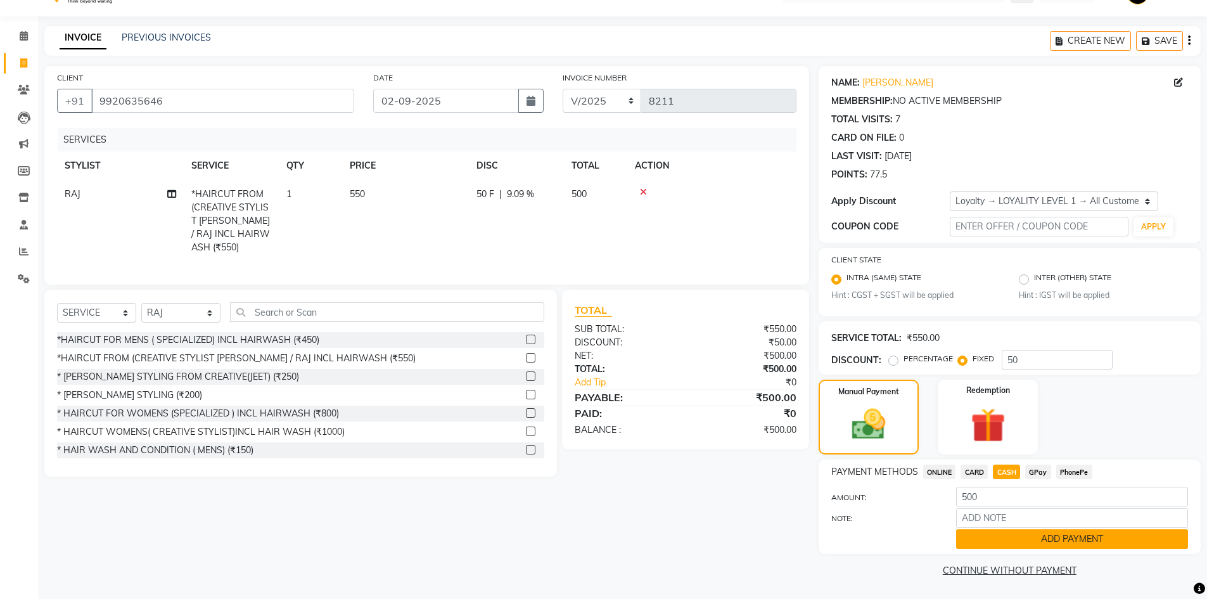
click at [1074, 543] on button "ADD PAYMENT" at bounding box center [1072, 539] width 232 height 20
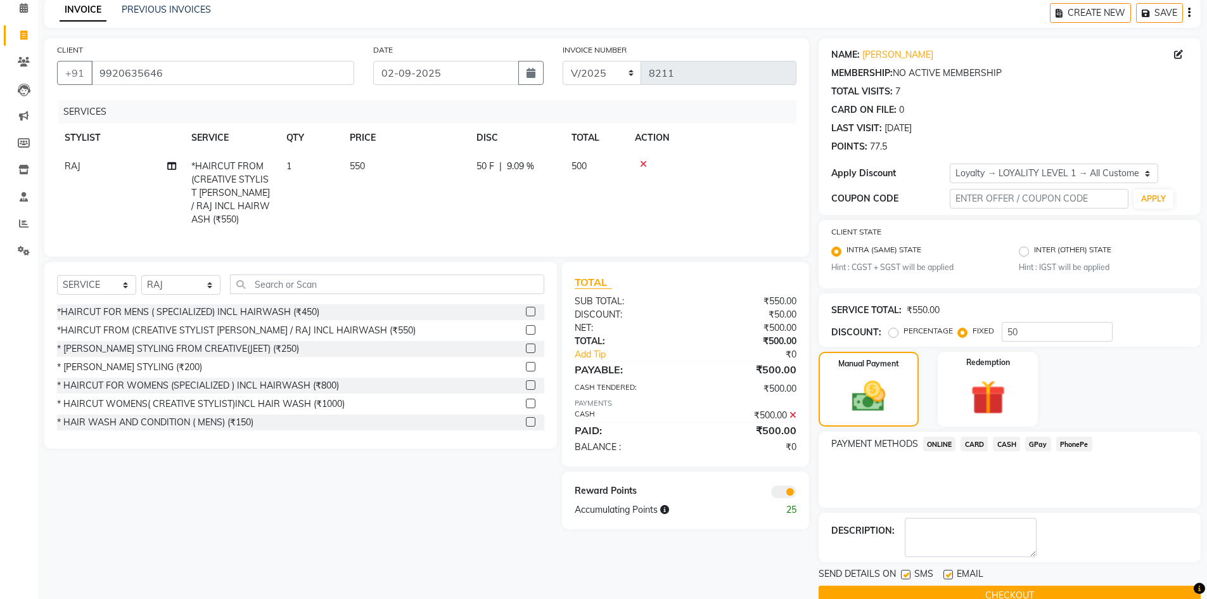
scroll to position [82, 0]
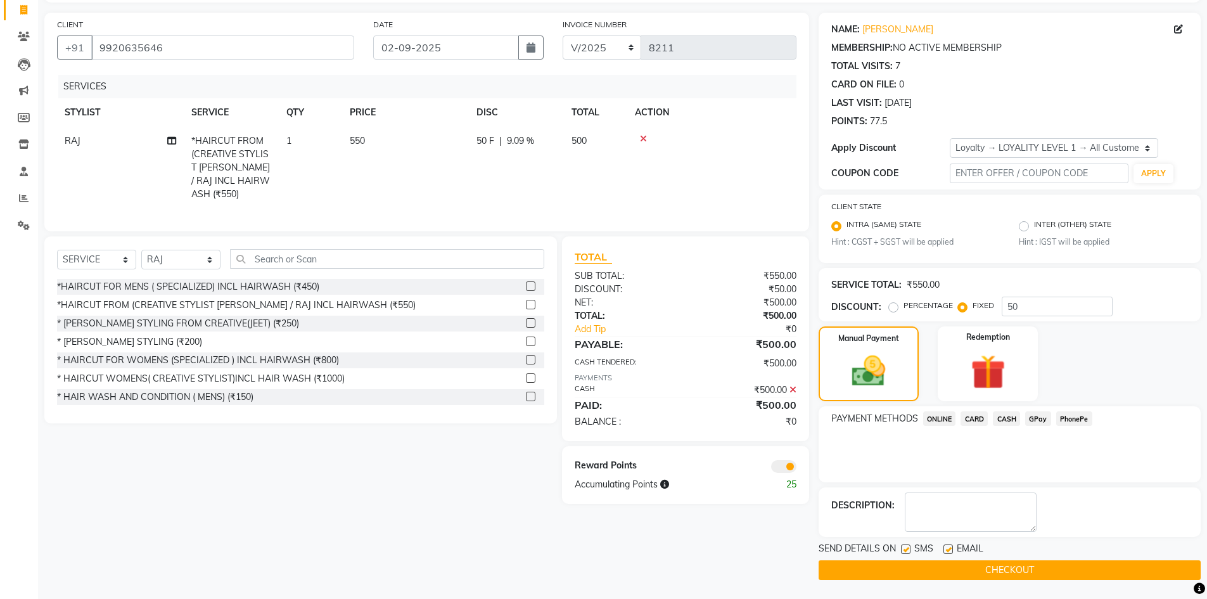
click at [990, 567] on button "CHECKOUT" at bounding box center [1009, 570] width 382 height 20
